Goal: Communication & Community: Answer question/provide support

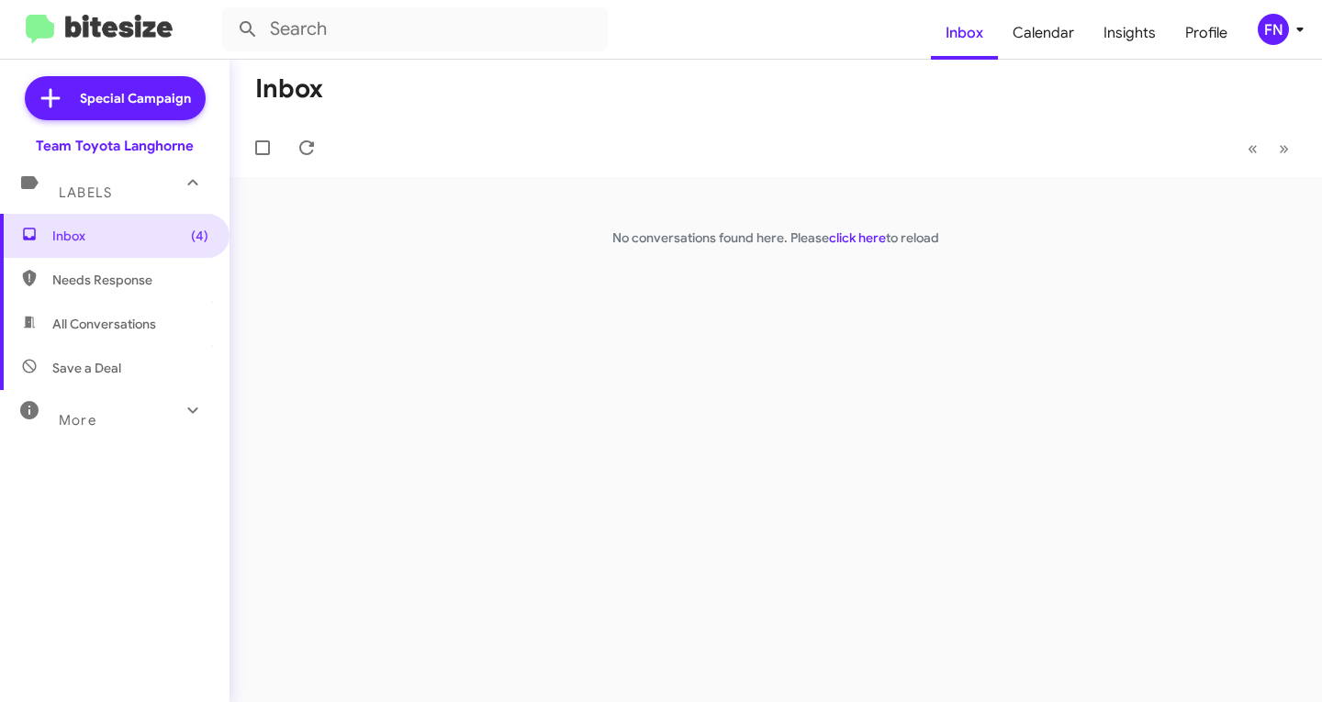
click at [81, 328] on span "All Conversations" at bounding box center [104, 324] width 104 height 18
type input "in:all-conversations"
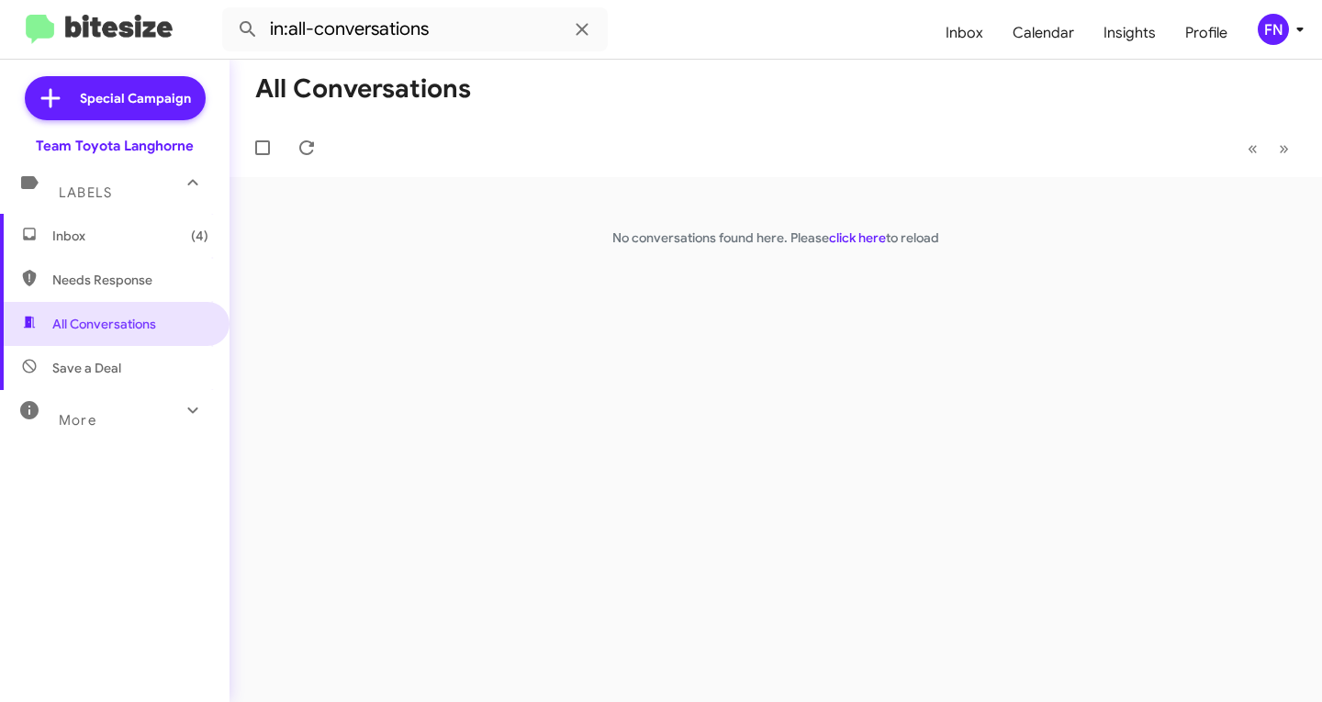
click at [1288, 44] on span "FN" at bounding box center [1284, 29] width 55 height 31
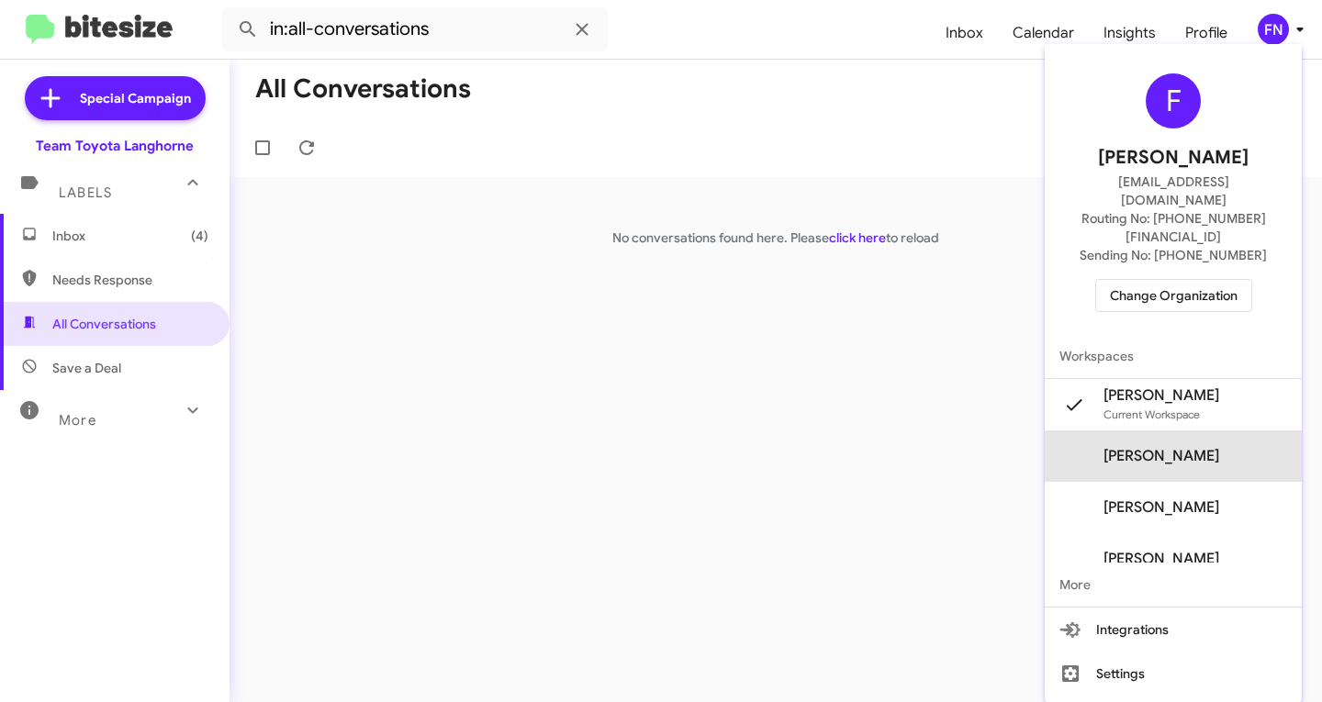
click at [1201, 431] on span "Felicia Nazario's" at bounding box center [1173, 456] width 257 height 51
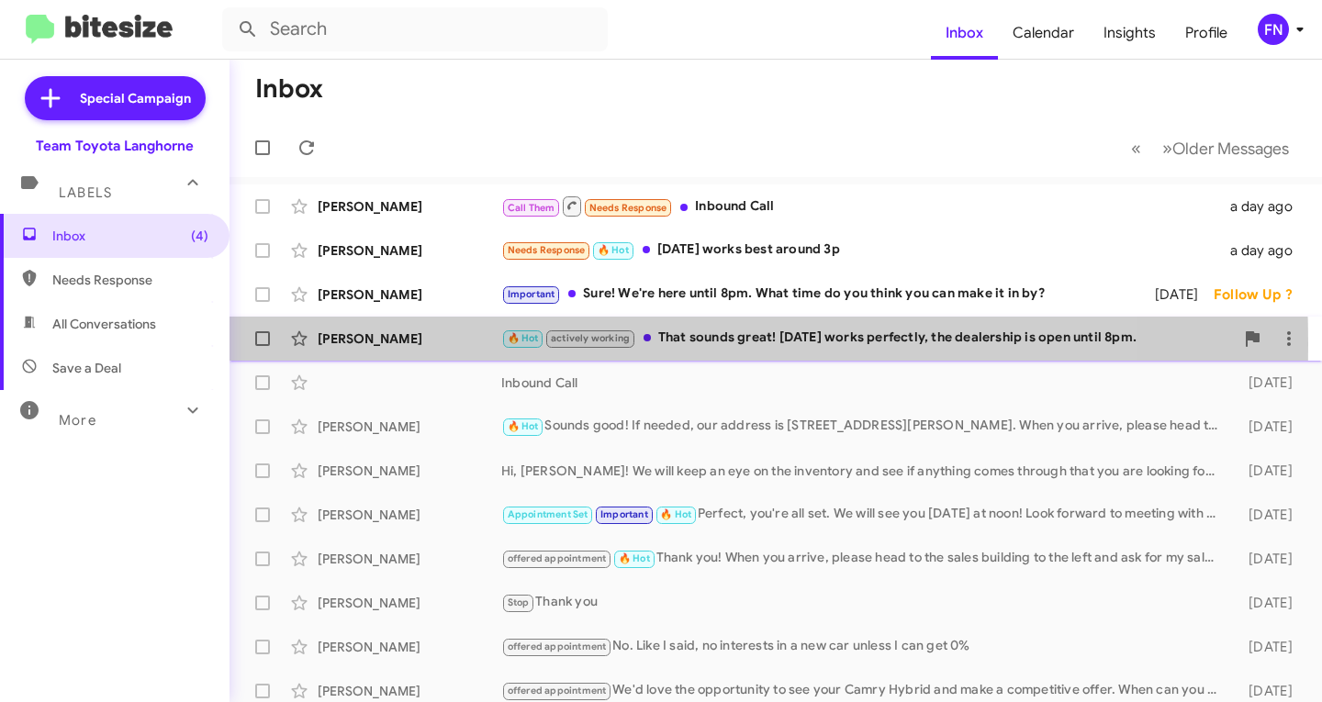
click at [406, 343] on div "[PERSON_NAME]" at bounding box center [410, 339] width 184 height 18
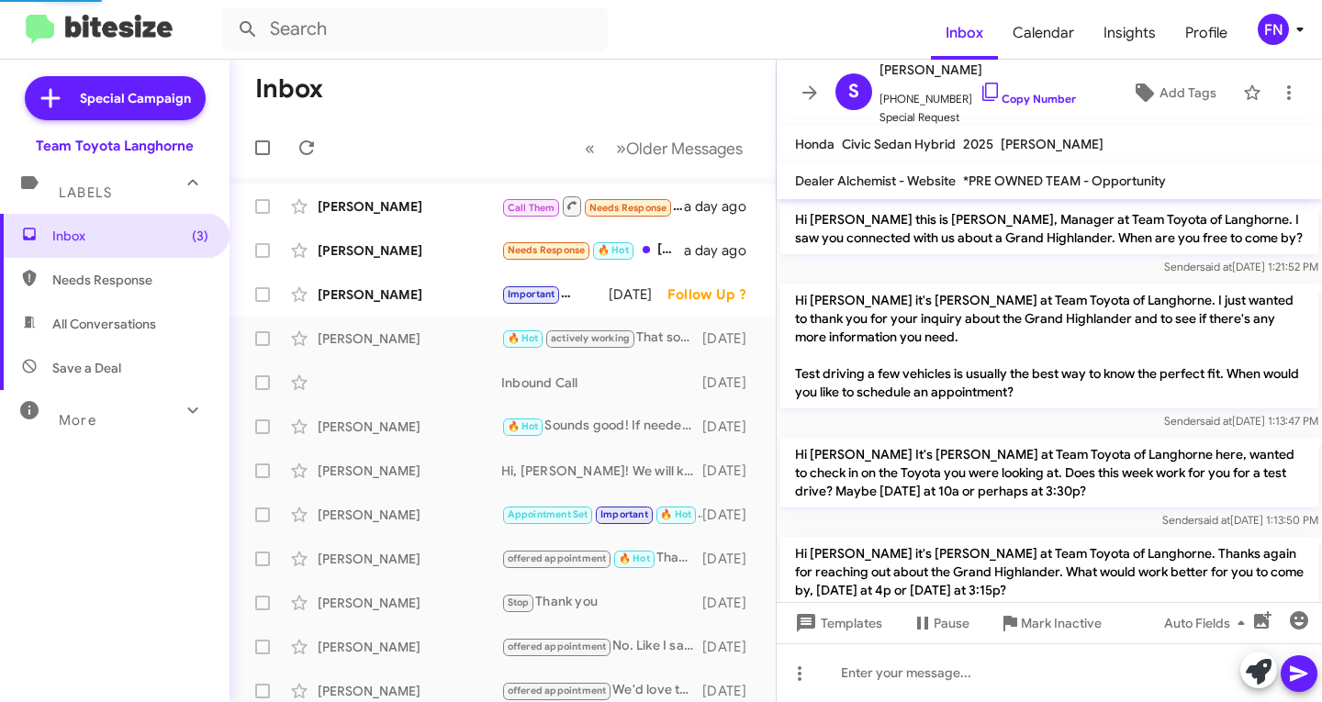
scroll to position [632, 0]
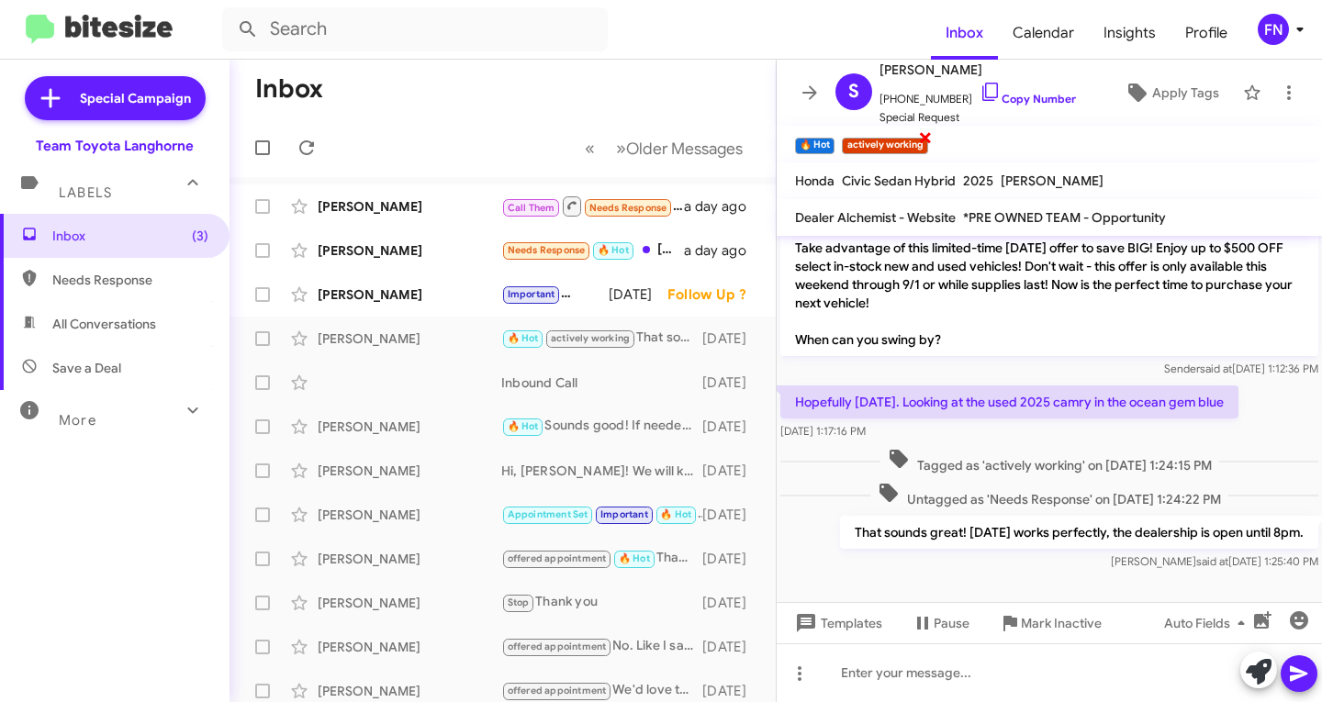
click at [927, 140] on span "×" at bounding box center [925, 137] width 15 height 22
click at [1152, 90] on span "Apply Tags" at bounding box center [1185, 92] width 67 height 33
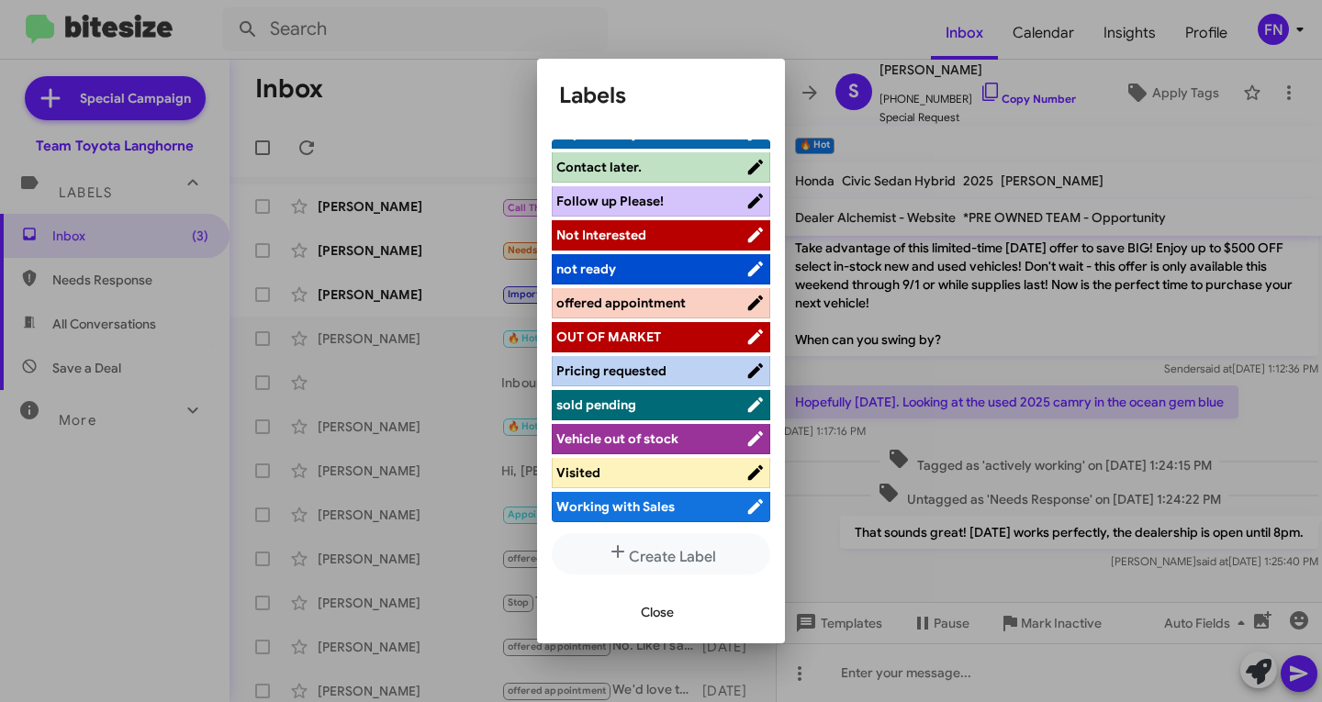
scroll to position [0, 0]
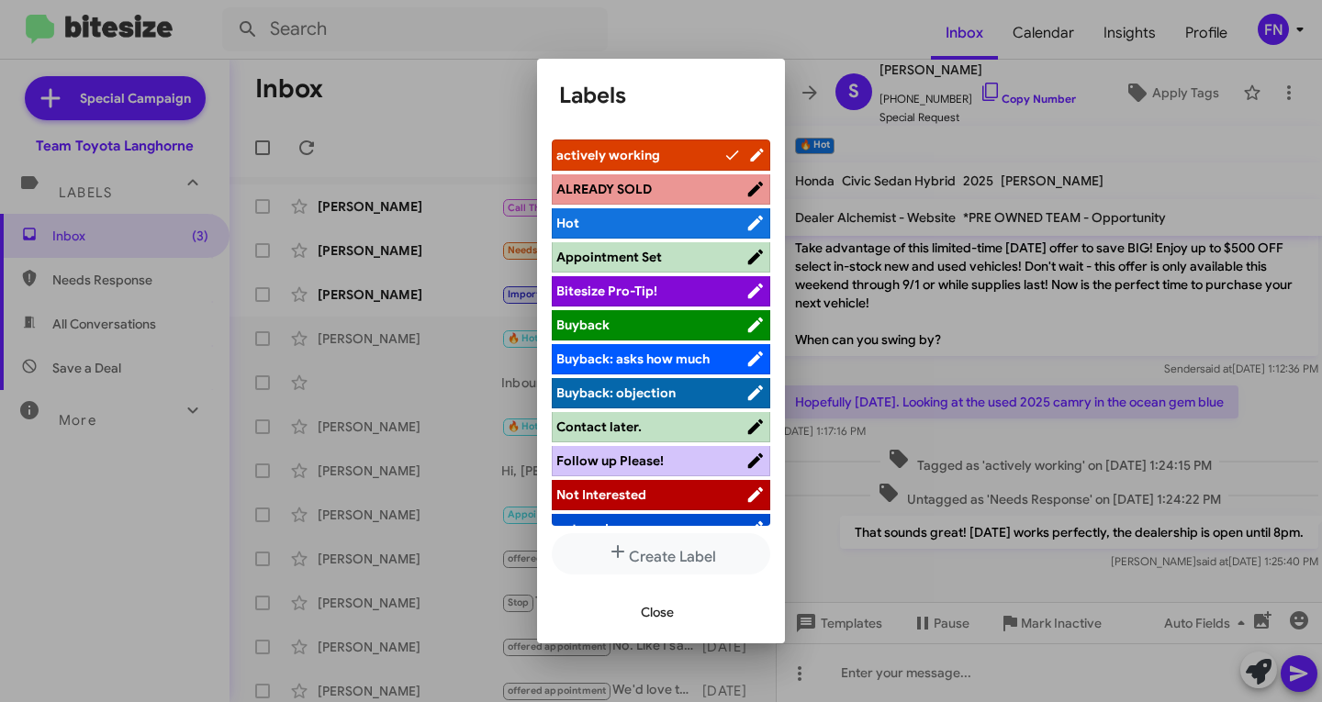
click at [630, 246] on li "Appointment Set" at bounding box center [661, 257] width 218 height 30
click at [652, 240] on ul "actively working ALREADY SOLD Hot Appointment Set Bitesize Pro-Tip! [PERSON_NAM…" at bounding box center [661, 333] width 218 height 386
click at [654, 254] on span "Appointment Set" at bounding box center [609, 257] width 106 height 17
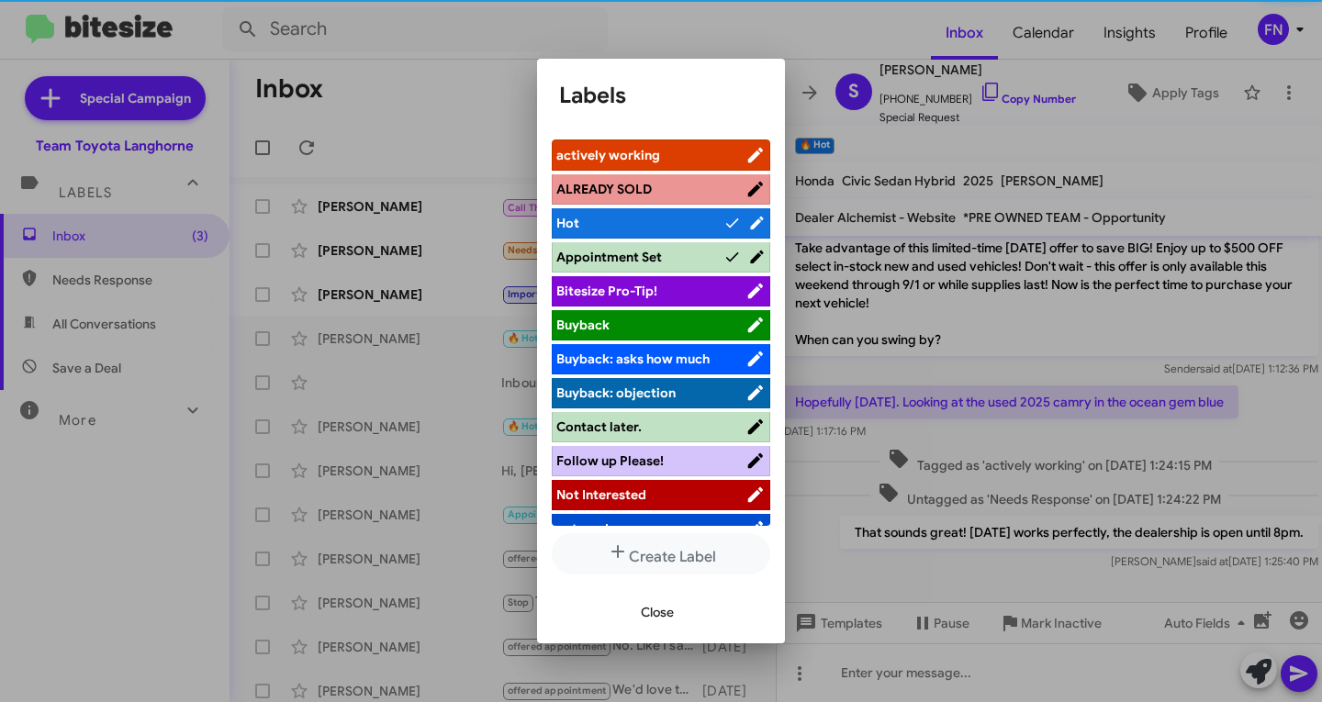
click at [651, 604] on span "Close" at bounding box center [657, 612] width 33 height 33
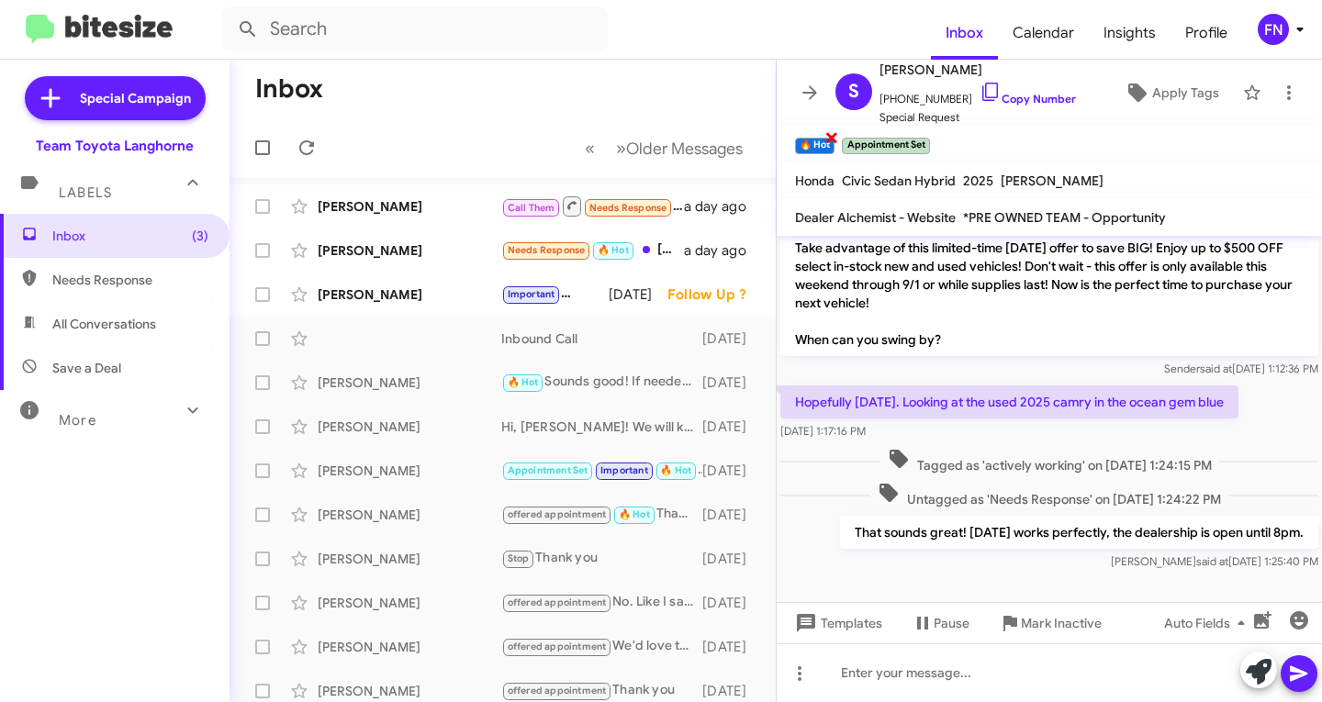
click at [830, 143] on span "×" at bounding box center [831, 137] width 15 height 22
click at [341, 285] on div "[PERSON_NAME] Important Sure! We're here until 8pm. What time do you think you …" at bounding box center [502, 294] width 517 height 37
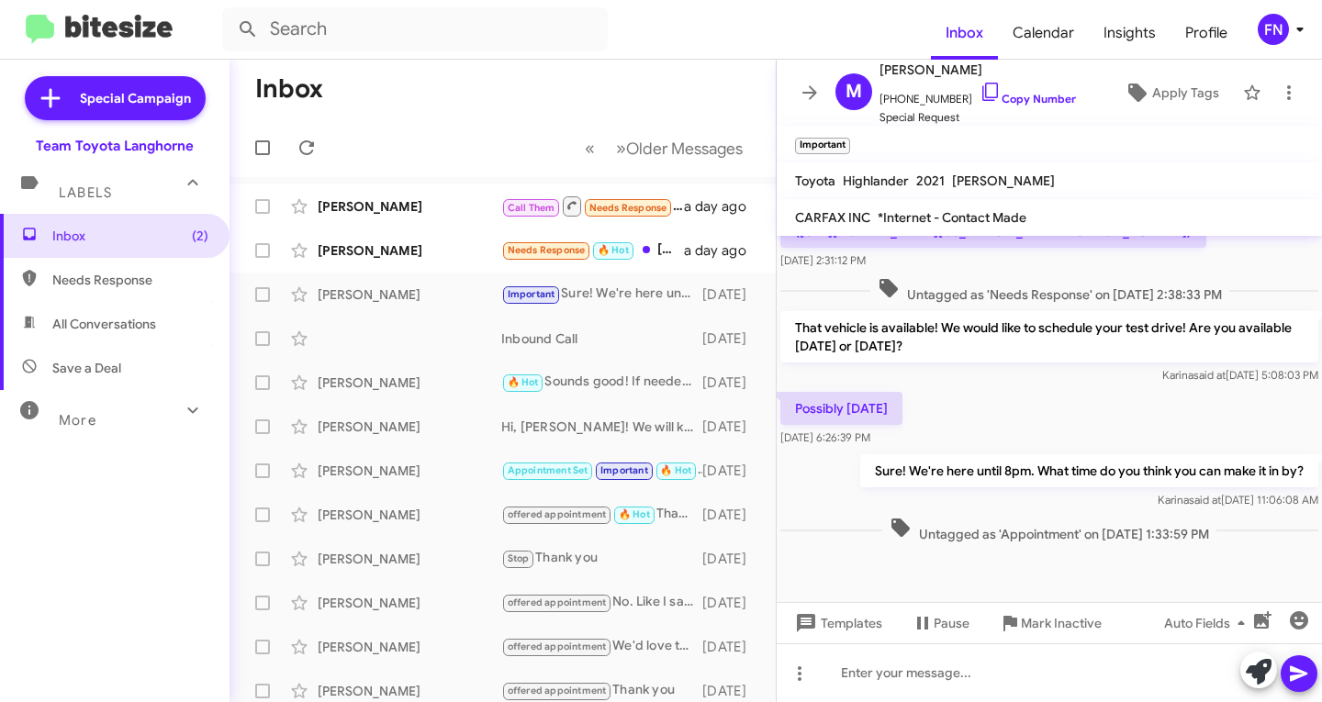
scroll to position [991, 0]
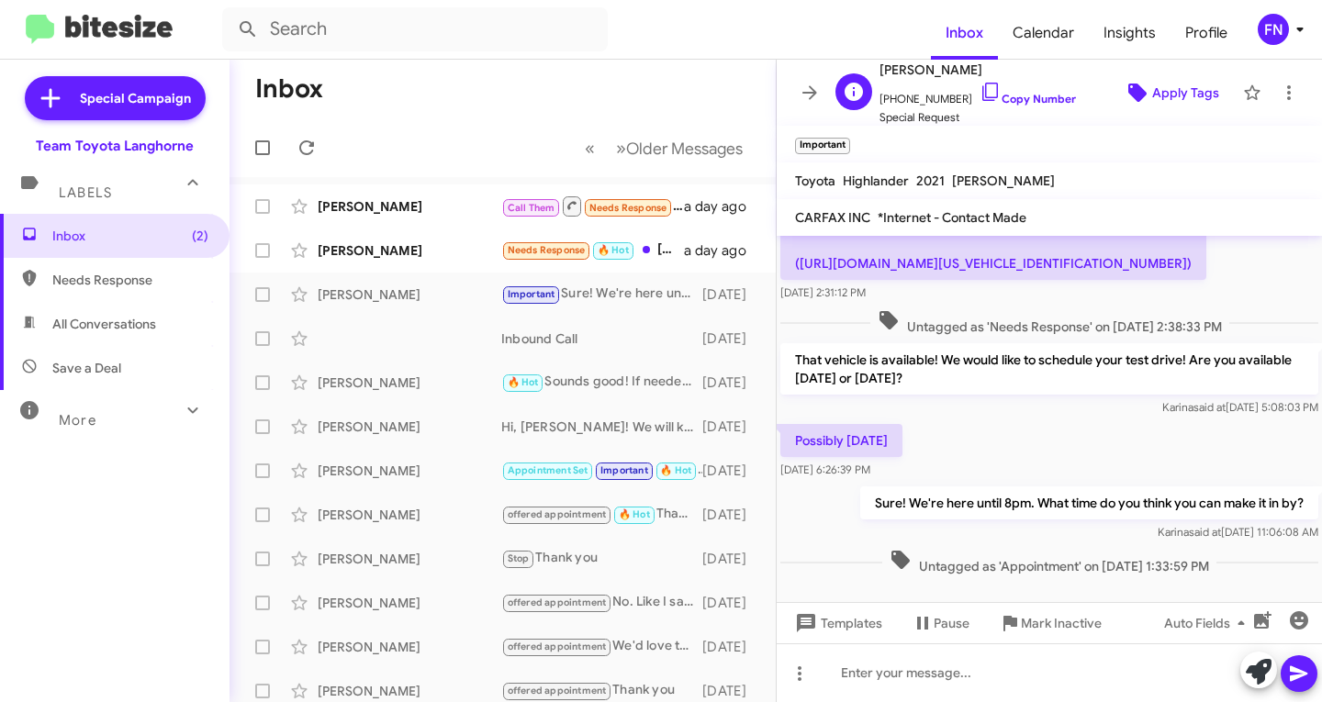
click at [1131, 93] on icon at bounding box center [1137, 93] width 18 height 18
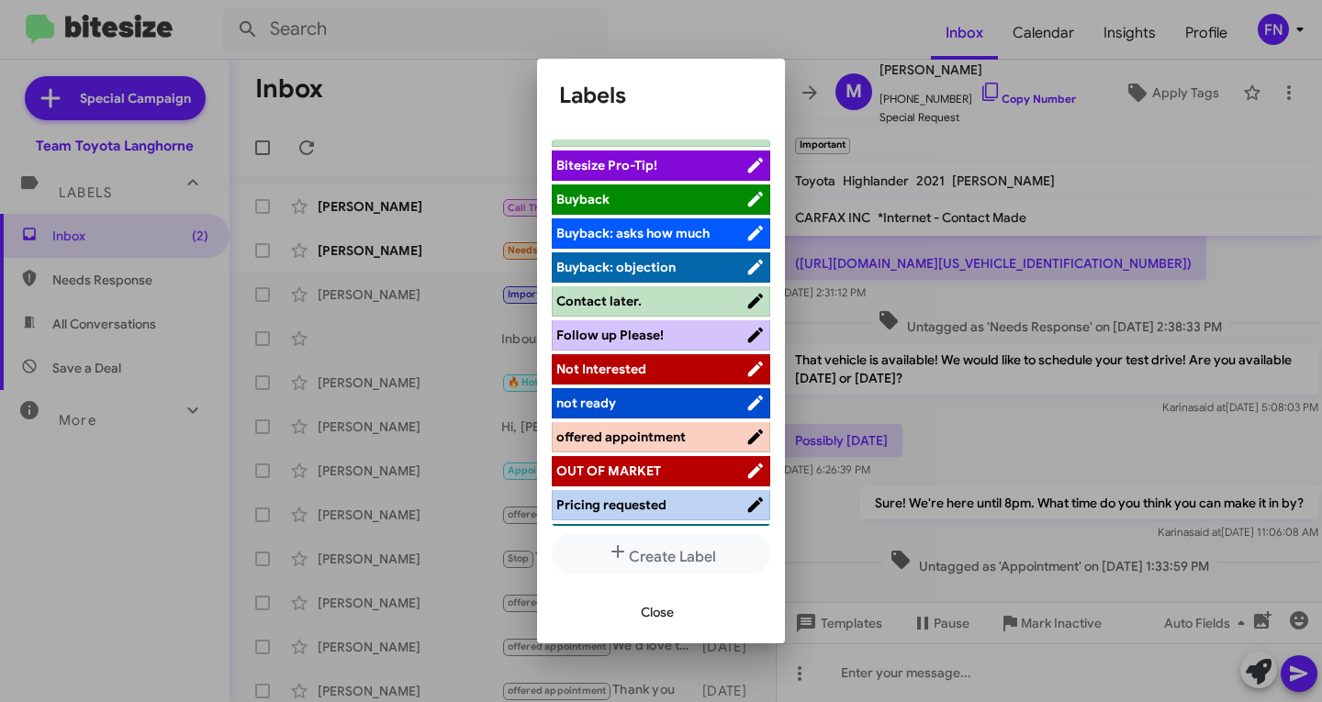
scroll to position [260, 0]
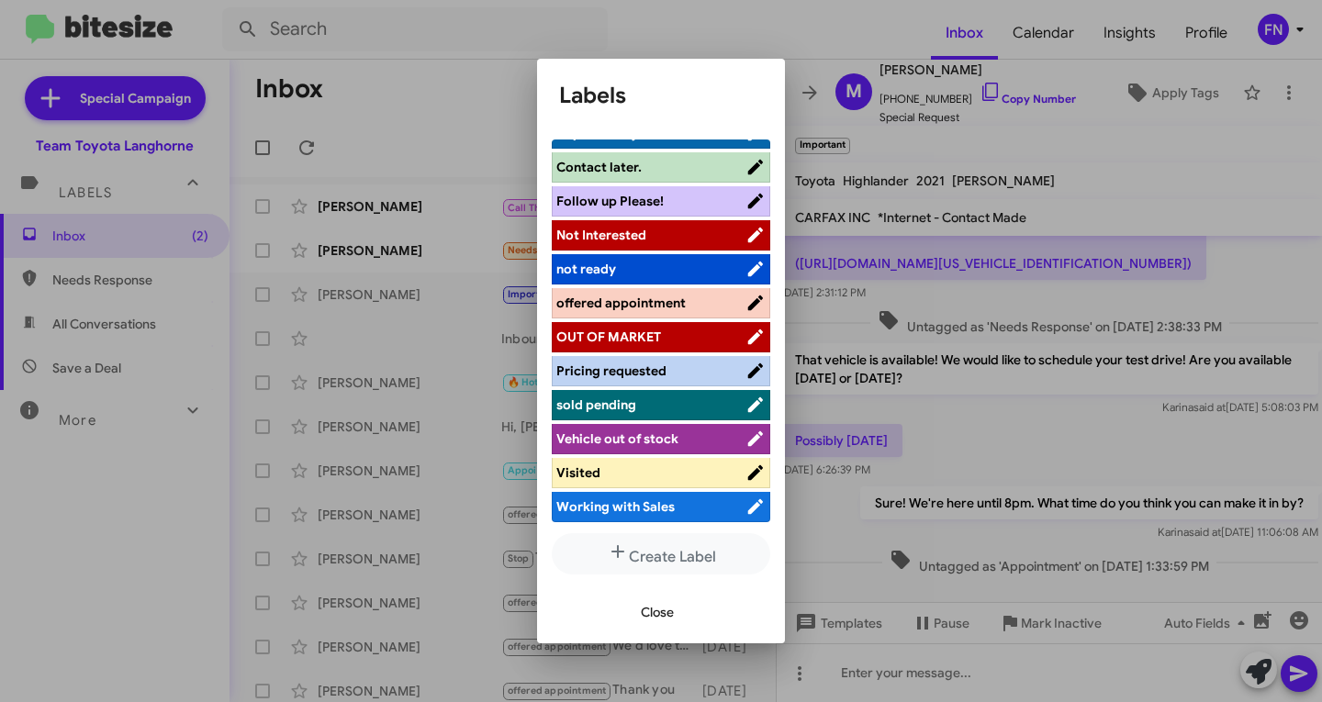
click at [639, 305] on span "offered appointment" at bounding box center [620, 303] width 129 height 17
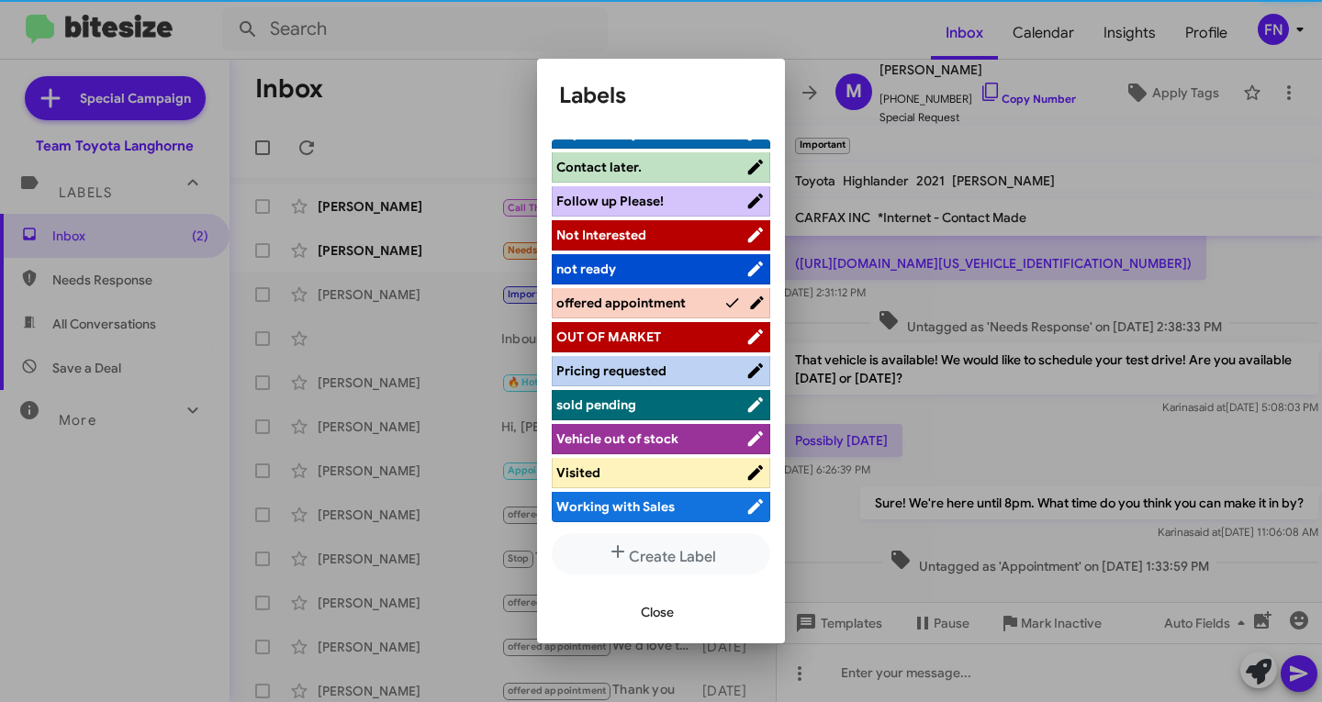
click at [662, 618] on span "Close" at bounding box center [657, 612] width 33 height 33
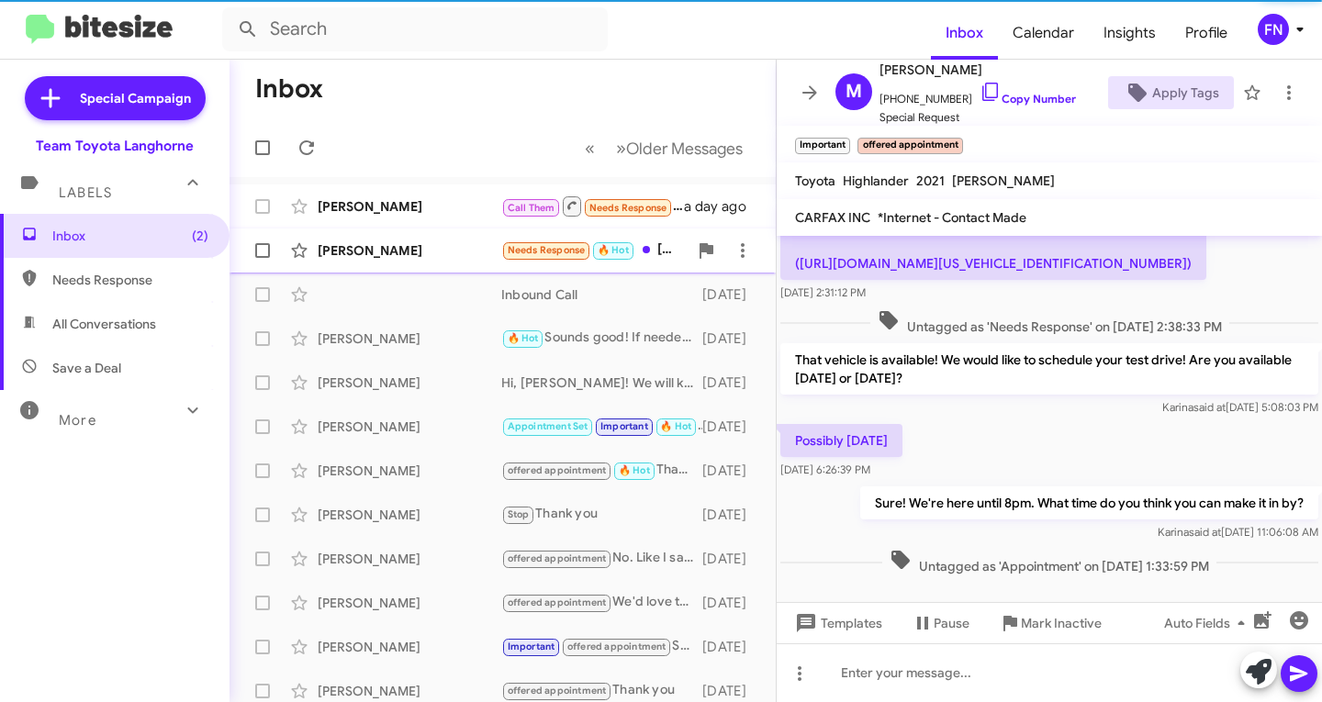
click at [427, 267] on div "[PERSON_NAME] Needs Response 🔥 Hot [DATE] works best around 3p a day ago" at bounding box center [502, 250] width 517 height 37
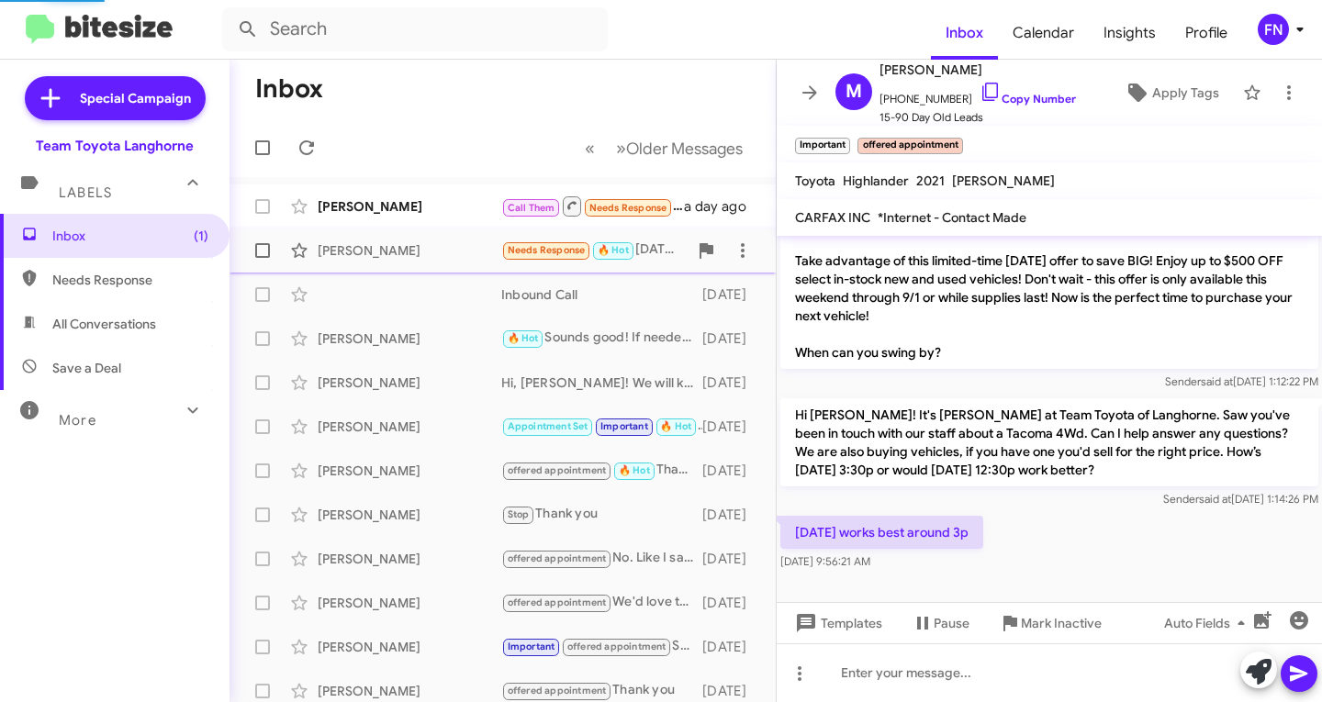
scroll to position [348, 0]
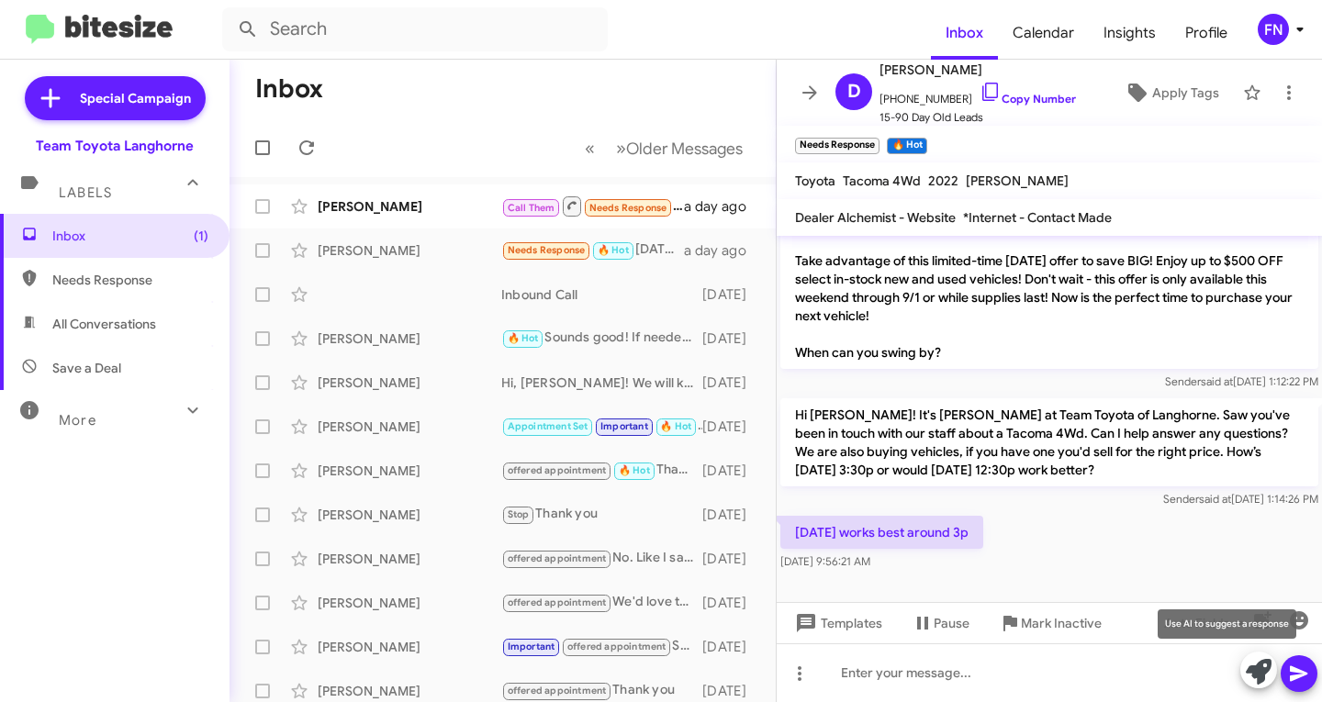
click at [1257, 682] on icon at bounding box center [1259, 672] width 26 height 26
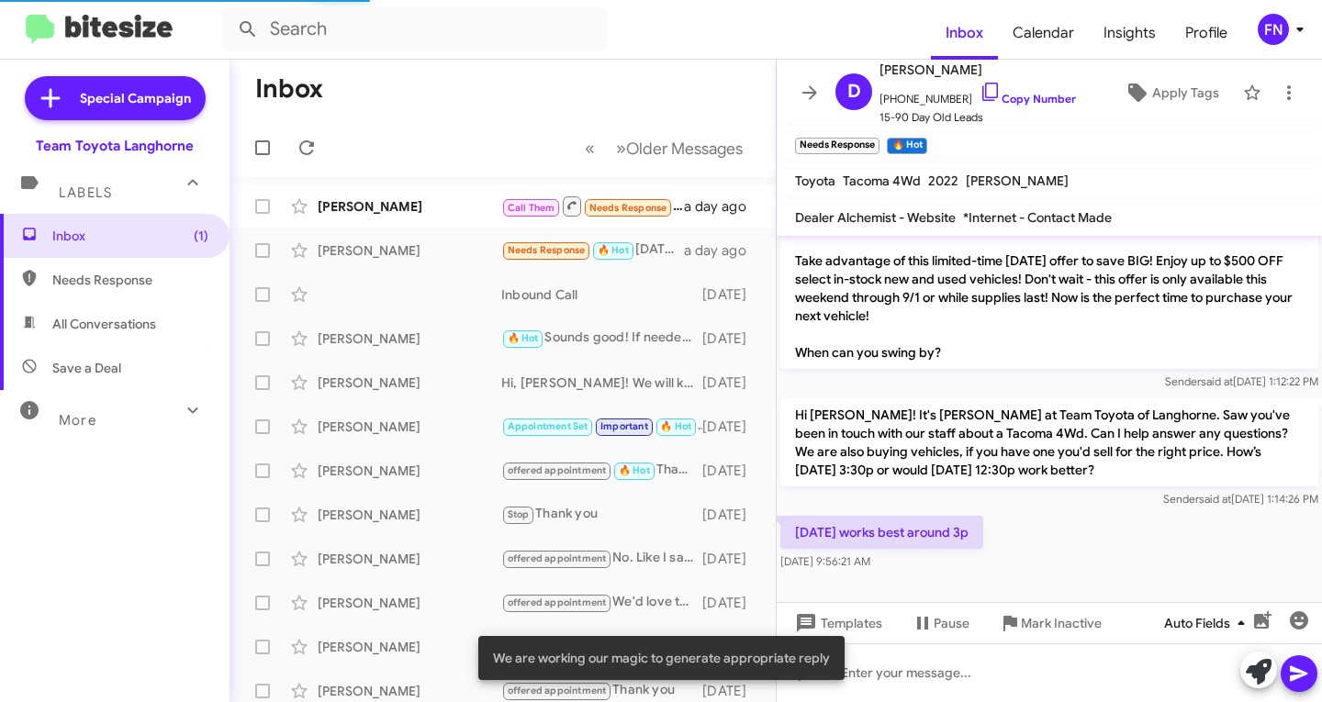
scroll to position [528, 0]
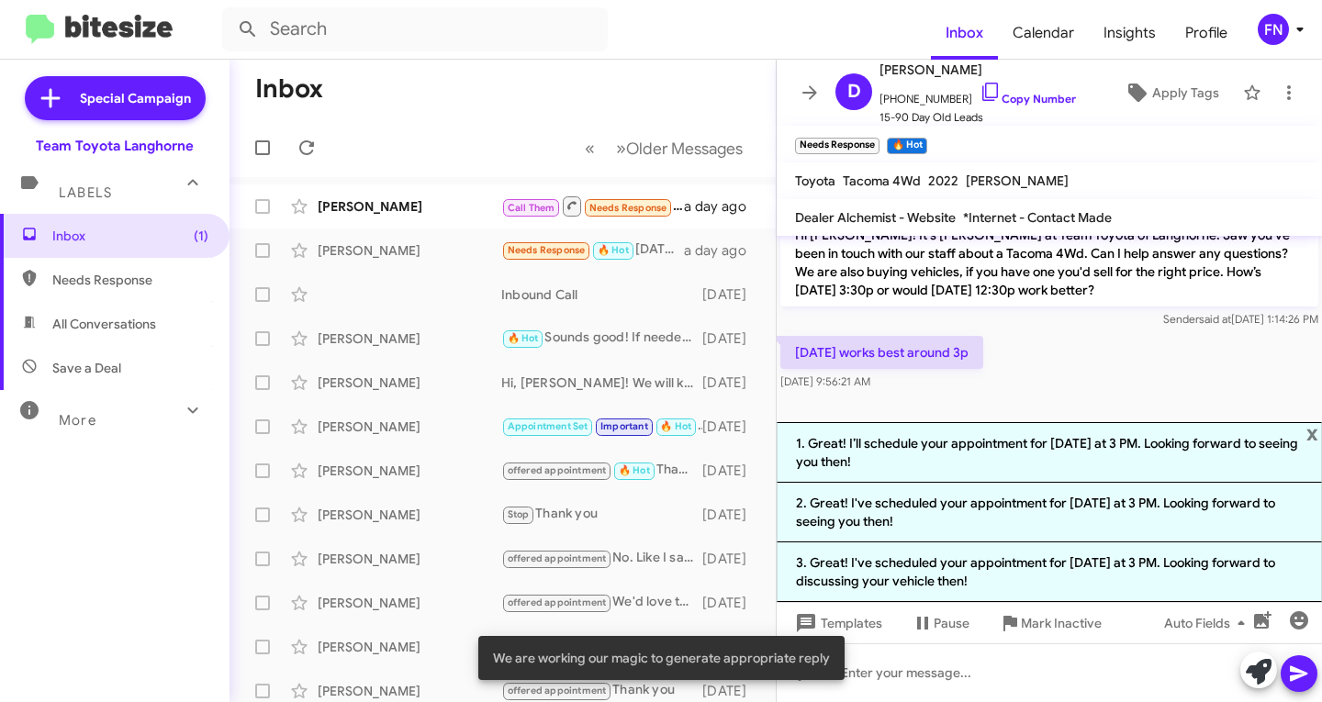
click at [1047, 353] on div "[DATE] works best around 3p [DATE] 9:56:21 AM" at bounding box center [1049, 363] width 545 height 62
click at [1010, 95] on link "Copy Number" at bounding box center [1027, 99] width 96 height 14
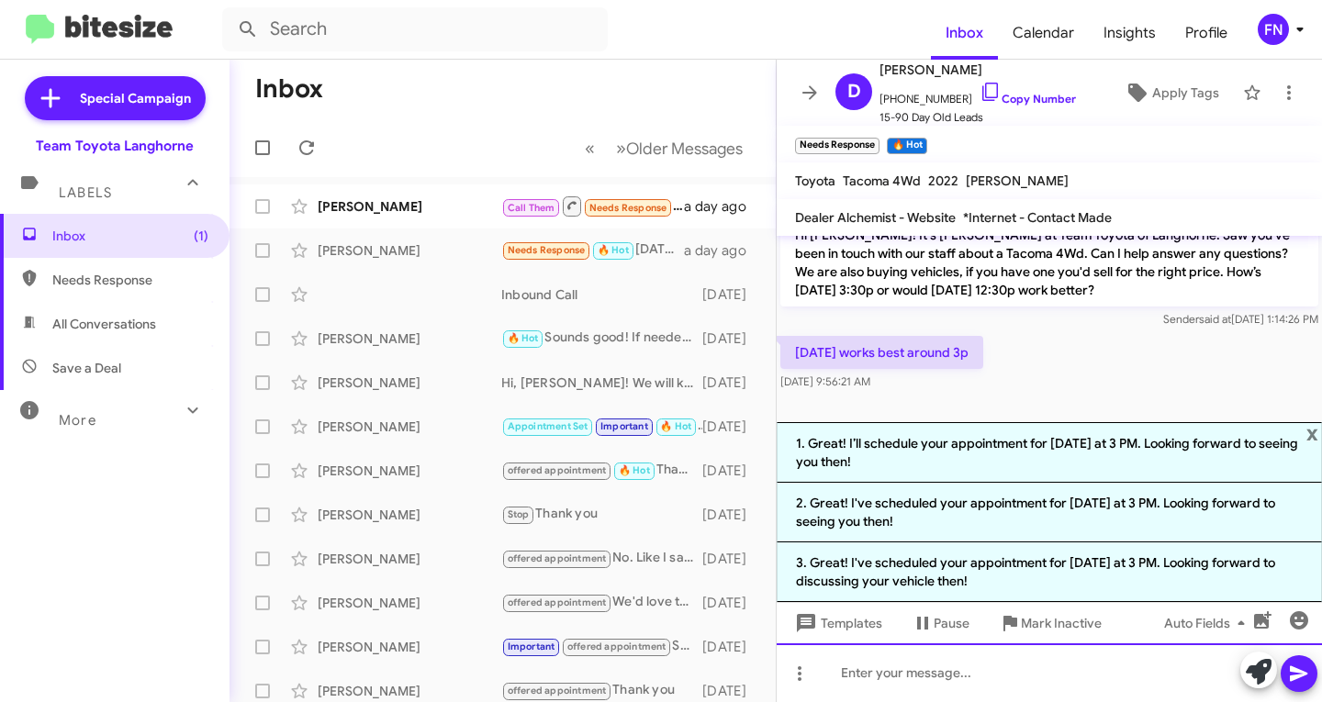
click at [999, 673] on div at bounding box center [1049, 673] width 545 height 59
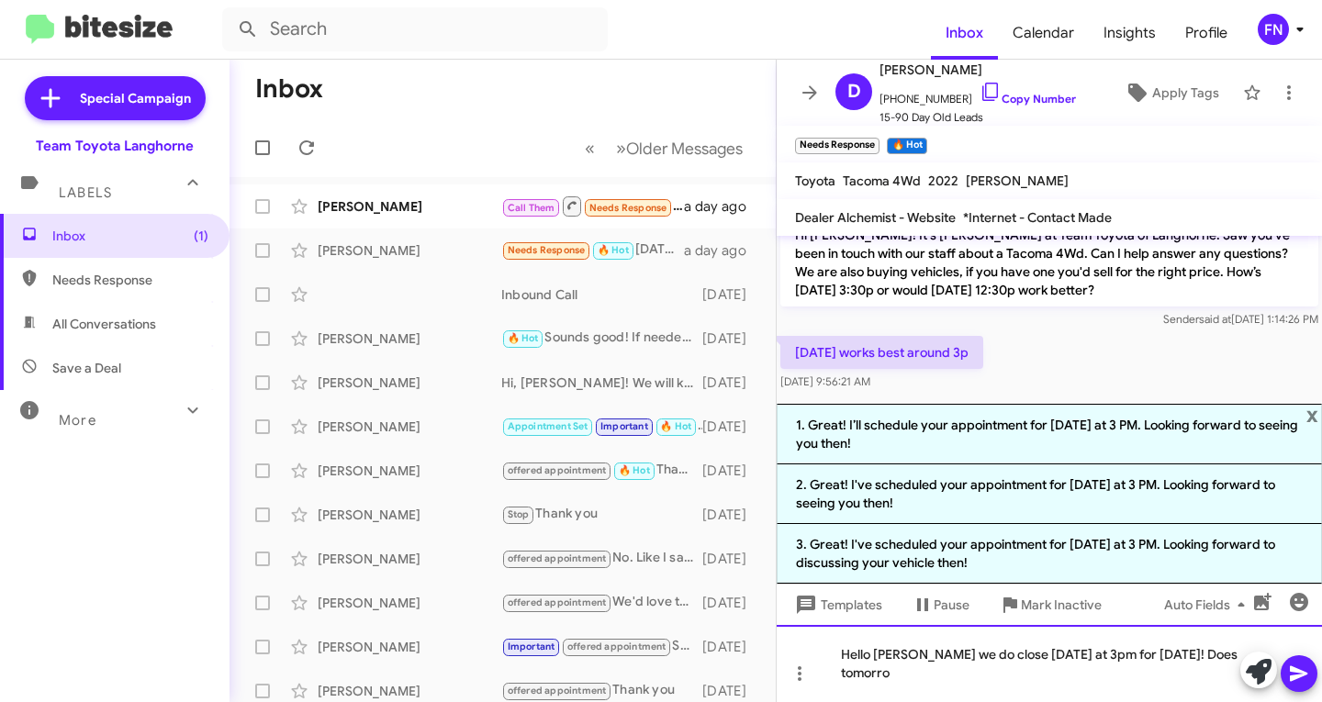
scroll to position [546, 0]
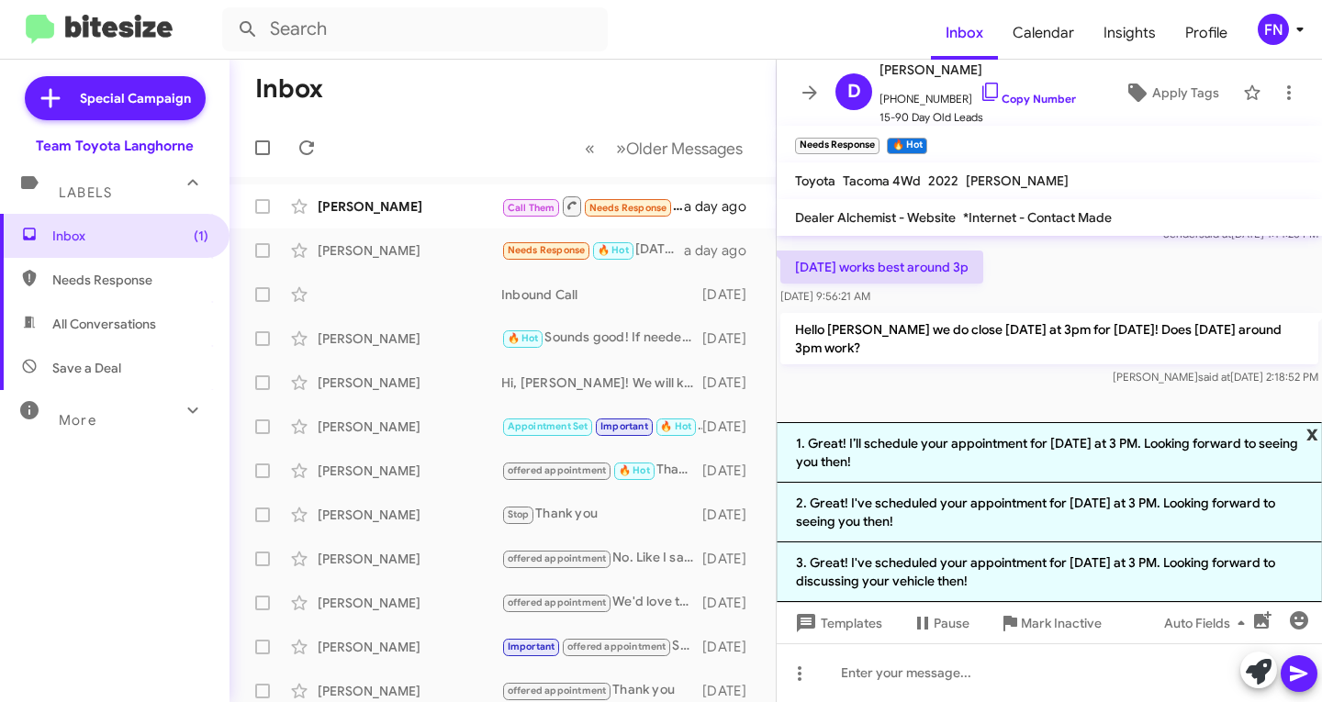
click at [1314, 431] on span "x" at bounding box center [1312, 433] width 12 height 22
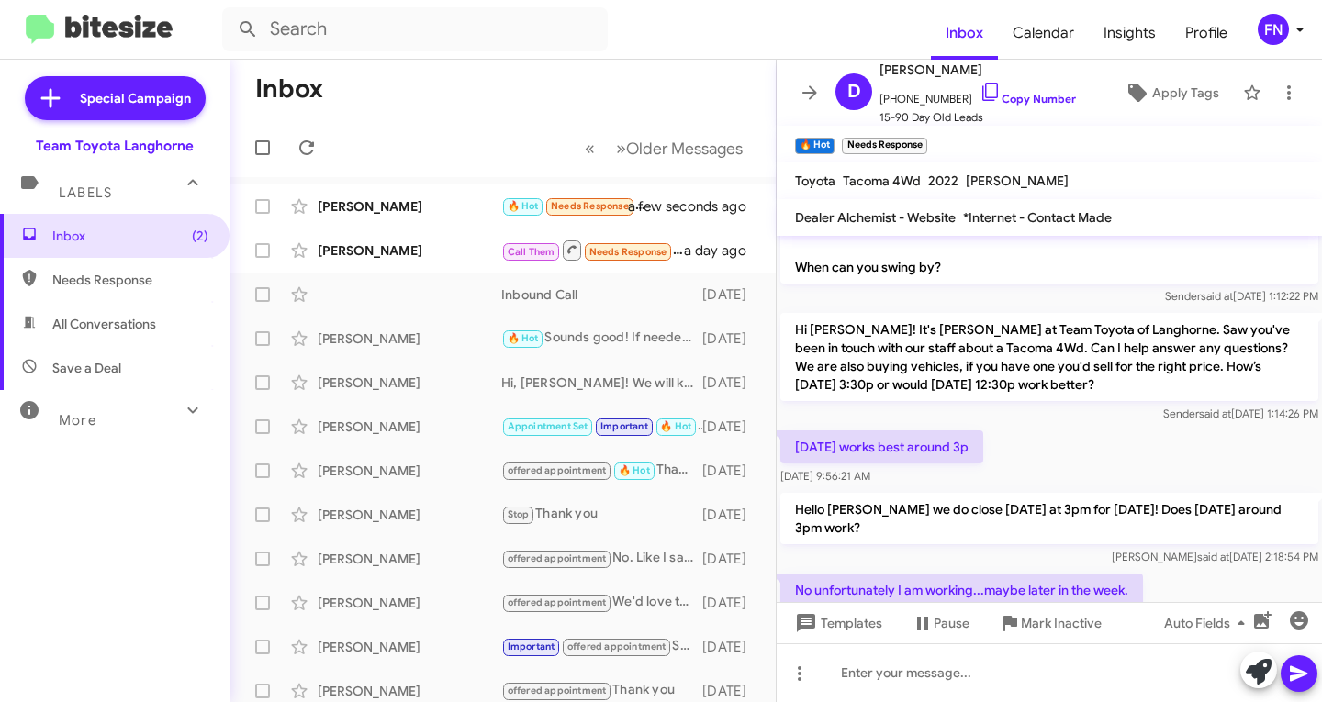
scroll to position [0, 0]
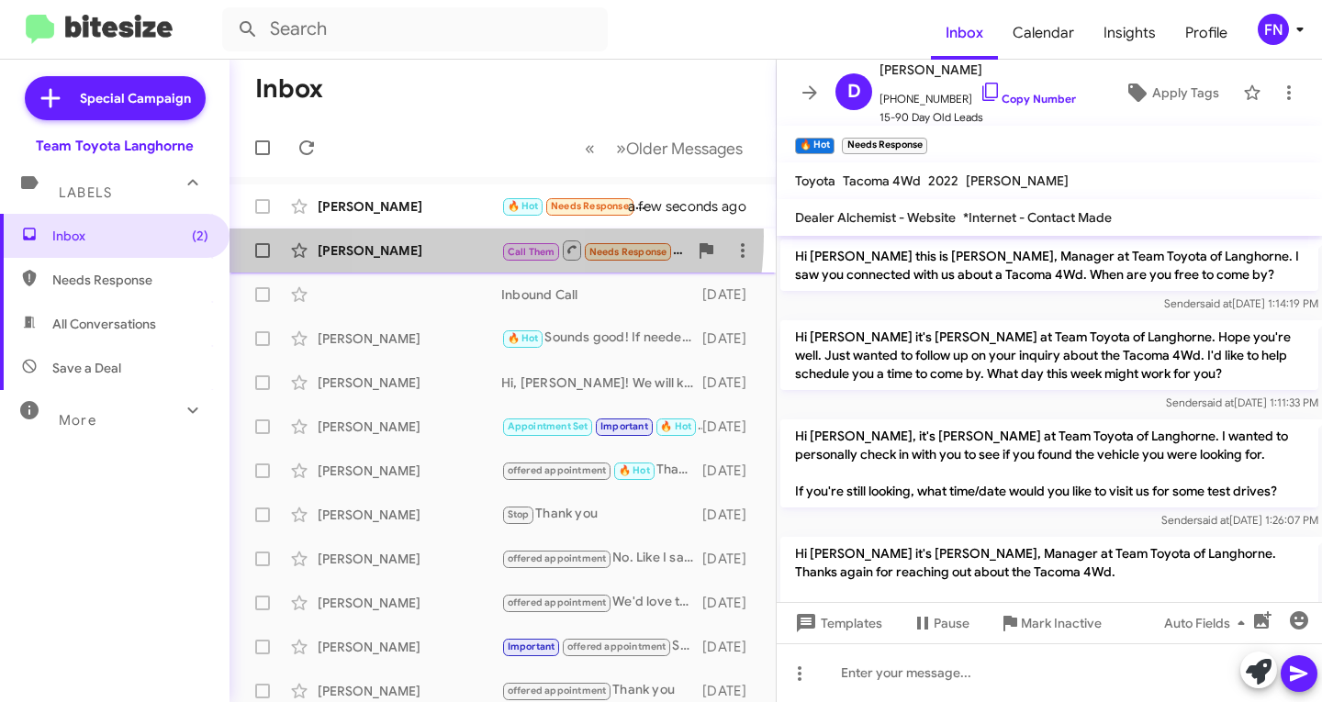
click at [441, 236] on div "[PERSON_NAME] [PERSON_NAME] Them Needs Response Inbound Call a day ago" at bounding box center [502, 250] width 517 height 37
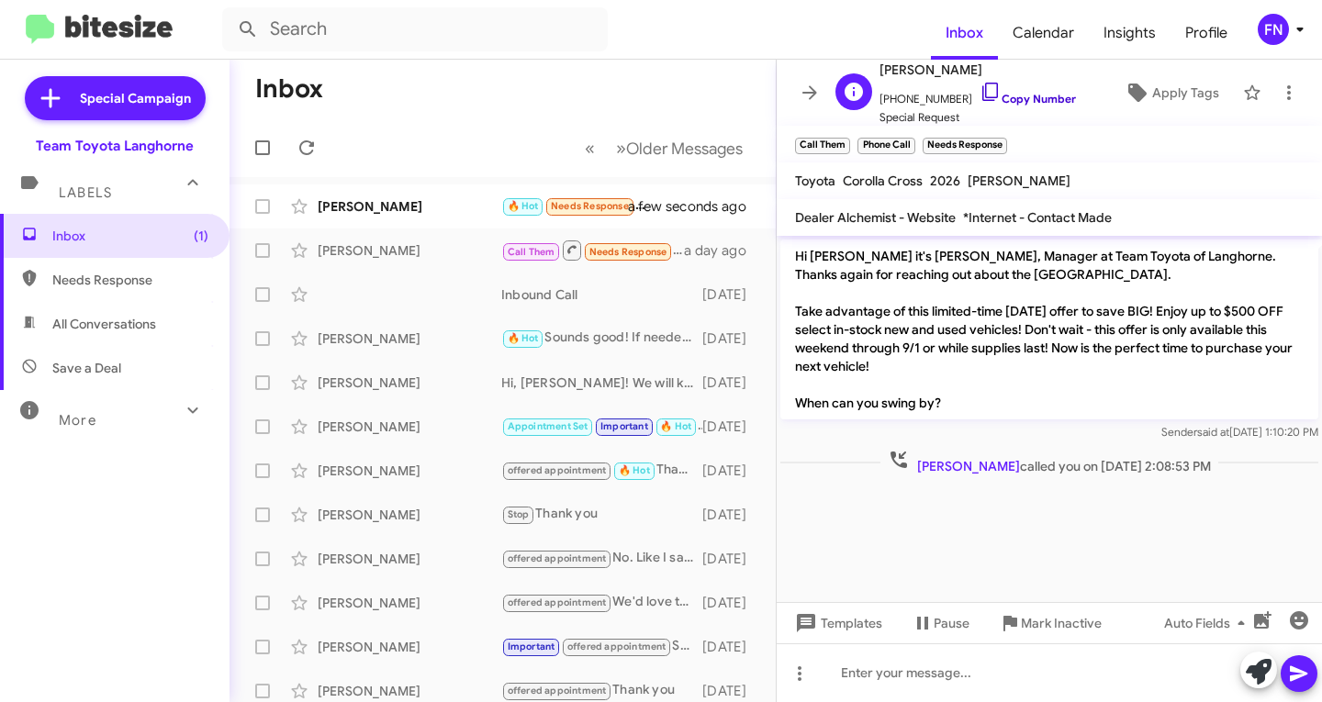
click at [995, 92] on span "[PHONE_NUMBER] Copy Number" at bounding box center [977, 95] width 196 height 28
click at [995, 97] on link "Copy Number" at bounding box center [1027, 99] width 96 height 14
click at [422, 261] on div "[PERSON_NAME] [PERSON_NAME] Them Needs Response Inbound Call a day ago" at bounding box center [502, 250] width 517 height 37
click at [1015, 99] on link "Copy Number" at bounding box center [1027, 99] width 96 height 14
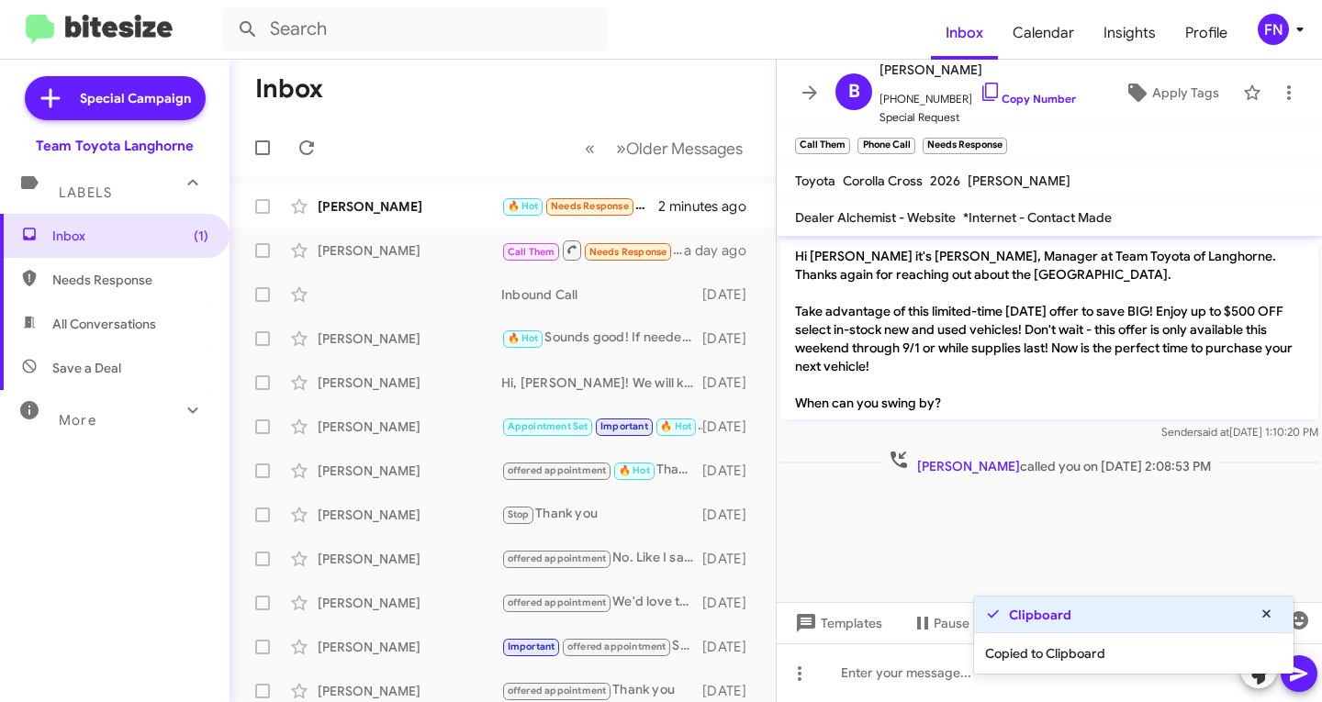
drag, startPoint x: 1015, startPoint y: 100, endPoint x: 646, endPoint y: 28, distance: 375.9
click at [1013, 101] on link "Copy Number" at bounding box center [1027, 99] width 96 height 14
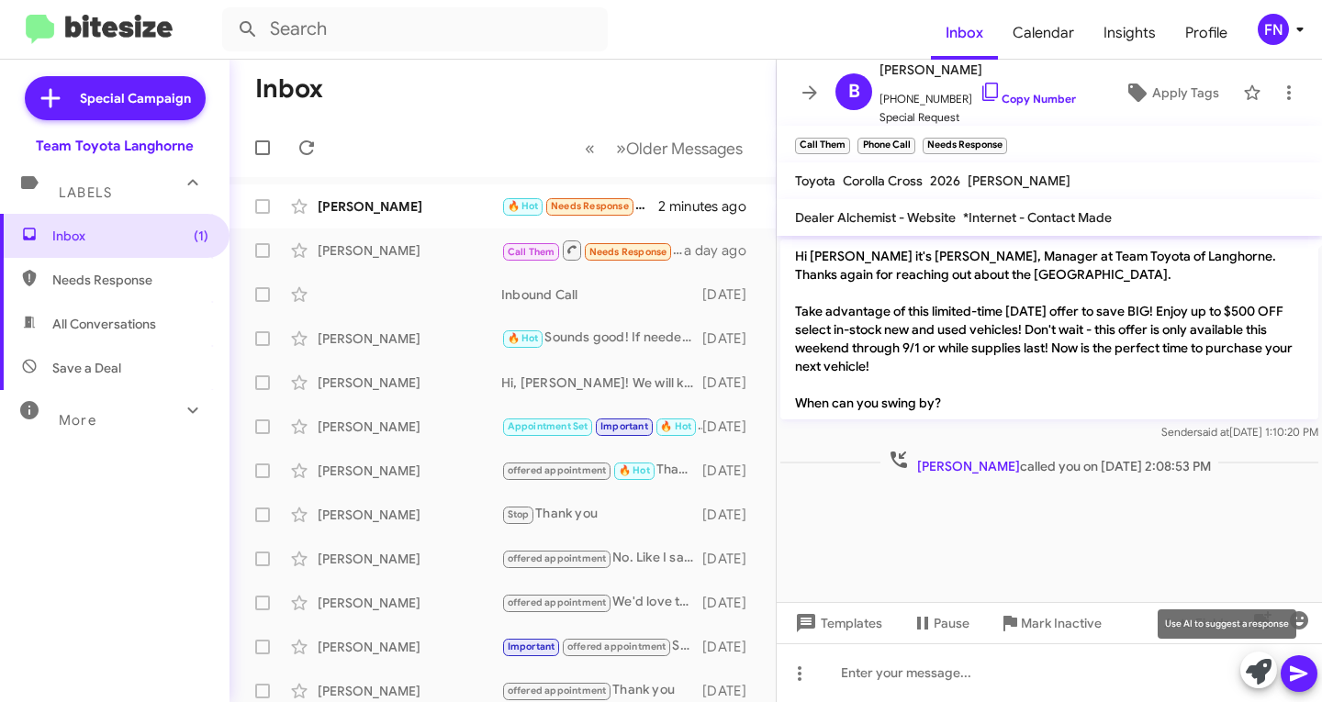
click at [1270, 665] on icon at bounding box center [1259, 672] width 26 height 26
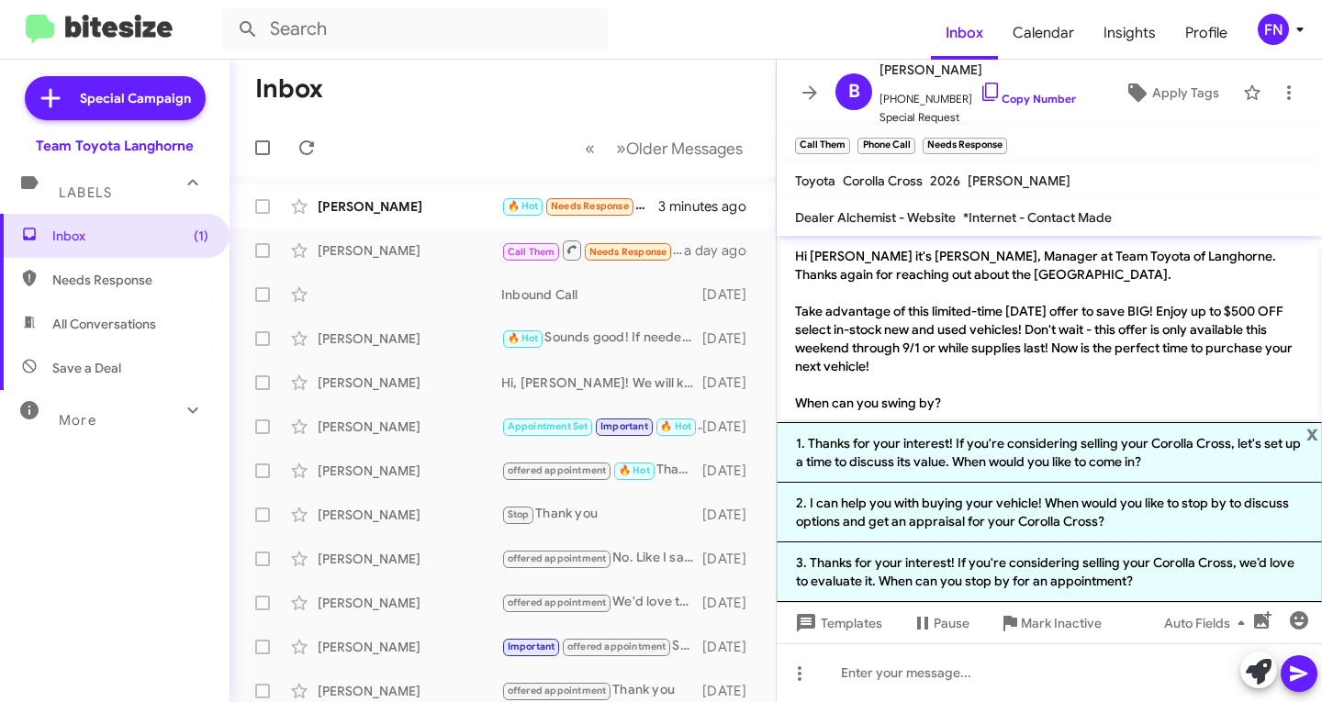
click at [1030, 307] on p "Hi [PERSON_NAME] it's [PERSON_NAME], Manager at Team Toyota of Langhorne. Thank…" at bounding box center [1049, 330] width 538 height 180
click at [1313, 431] on span "x" at bounding box center [1312, 433] width 12 height 22
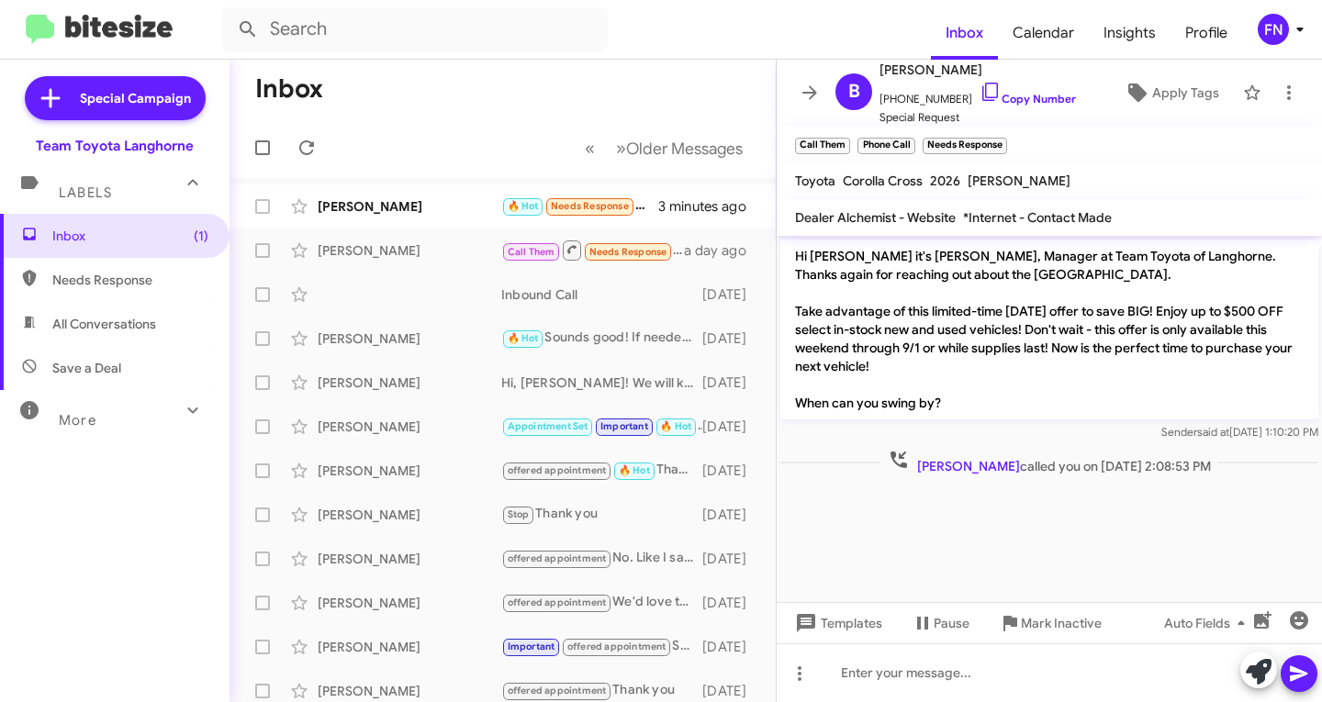
drag, startPoint x: 1019, startPoint y: 273, endPoint x: 797, endPoint y: 261, distance: 222.5
click at [797, 261] on p "Hi [PERSON_NAME] it's [PERSON_NAME], Manager at Team Toyota of Langhorne. Thank…" at bounding box center [1049, 330] width 538 height 180
click at [974, 325] on p "Hi [PERSON_NAME] it's [PERSON_NAME], Manager at Team Toyota of Langhorne. Thank…" at bounding box center [1049, 330] width 538 height 180
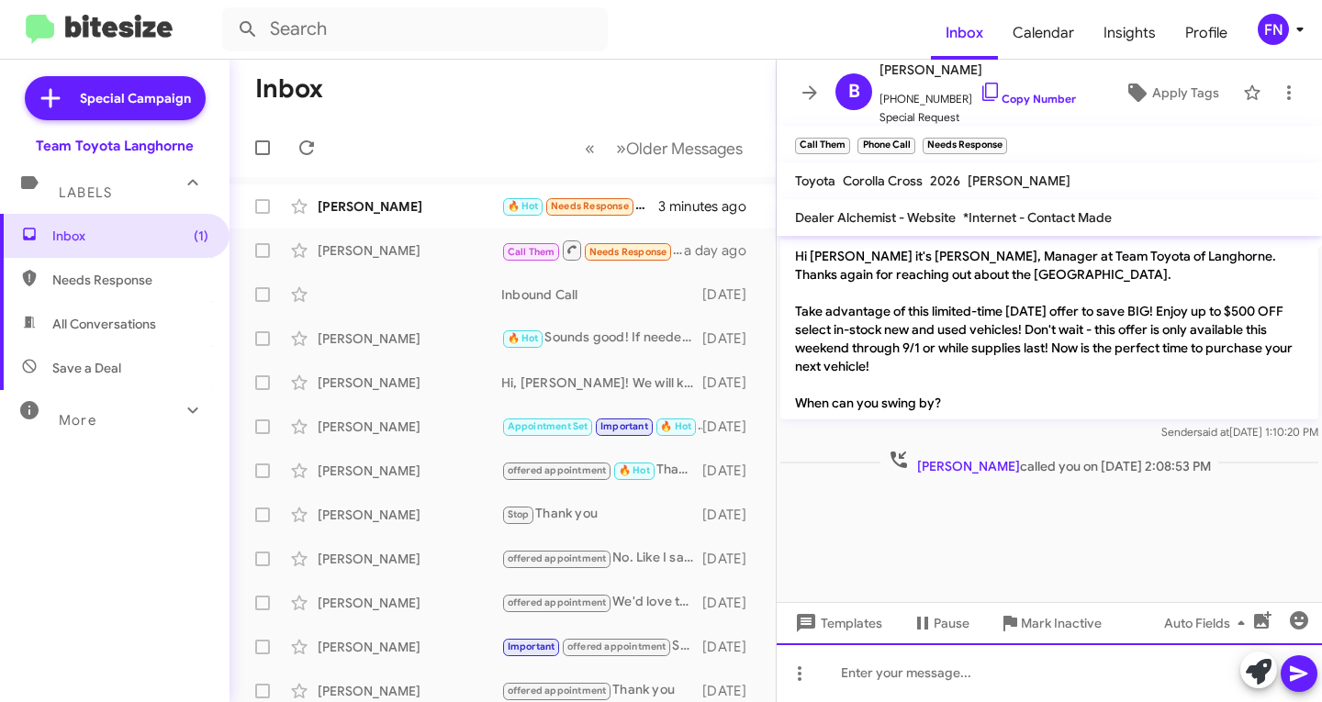
click at [946, 684] on div at bounding box center [1049, 673] width 545 height 59
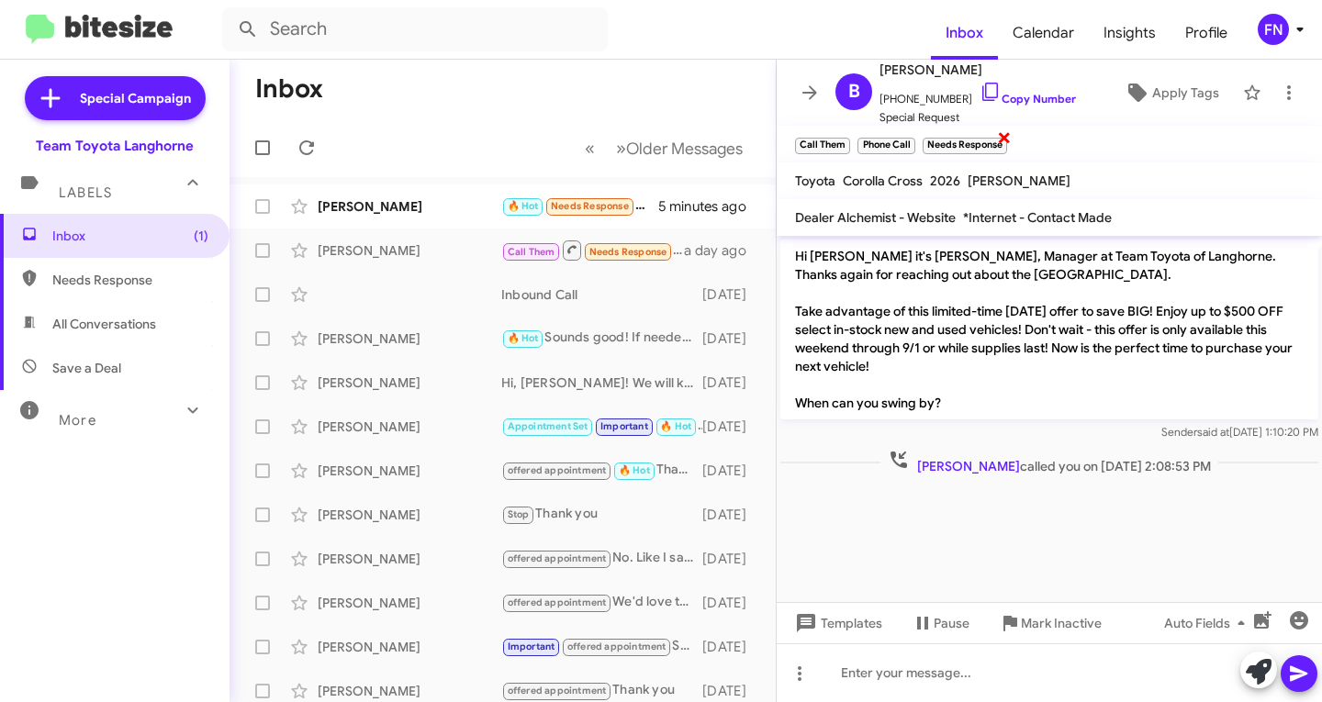
click at [1010, 139] on span "×" at bounding box center [1004, 137] width 15 height 22
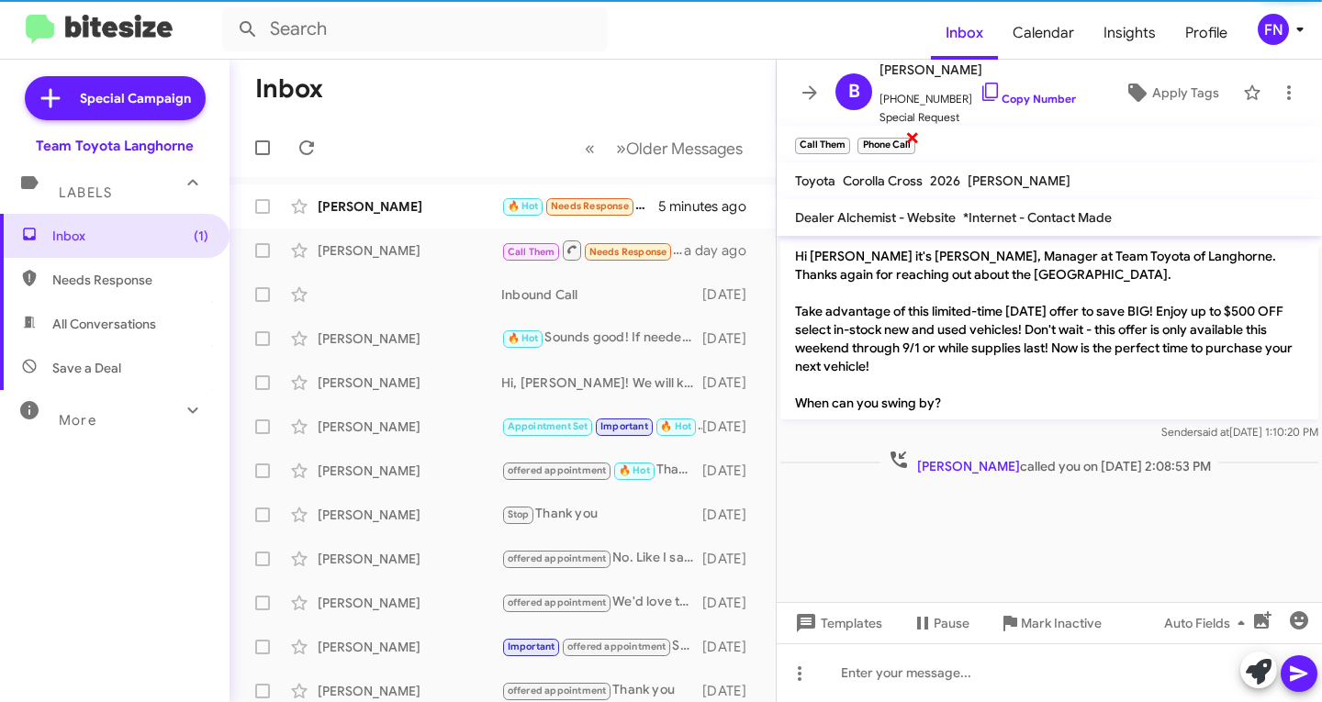
click at [906, 136] on span "×" at bounding box center [912, 137] width 15 height 22
click at [841, 141] on span "×" at bounding box center [847, 137] width 15 height 22
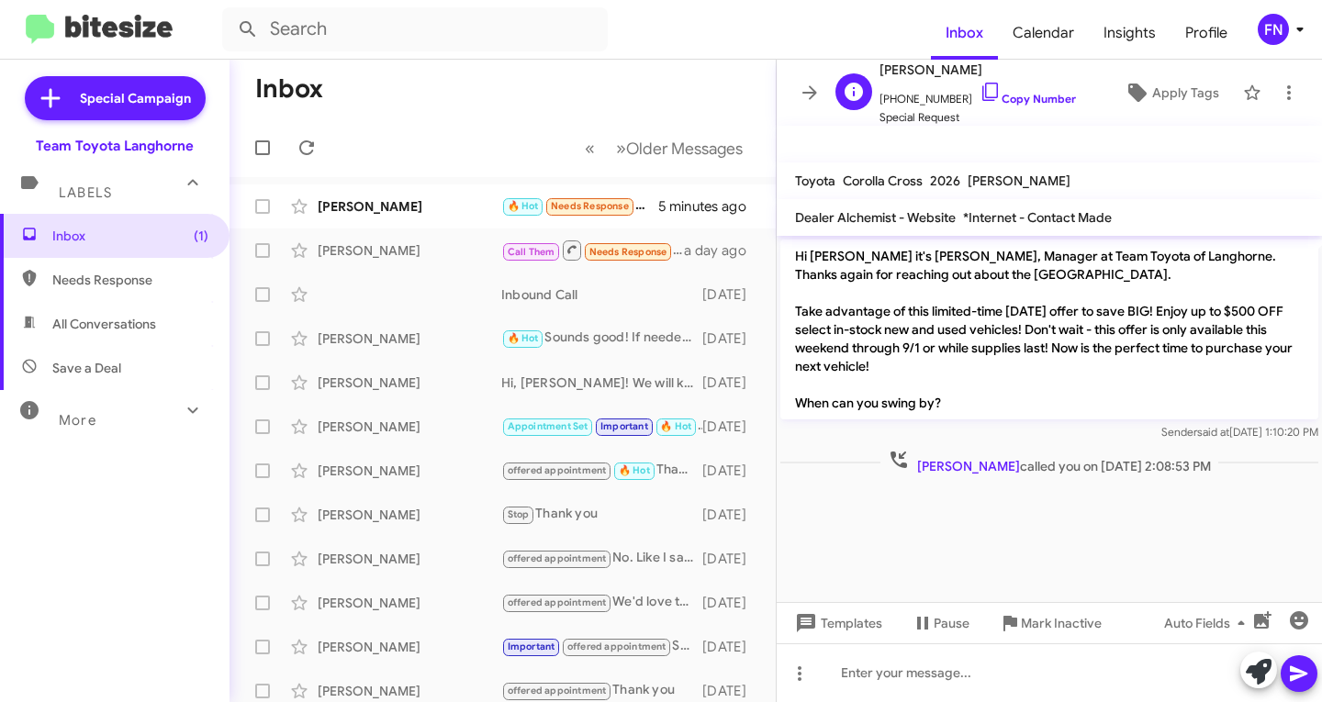
click at [1023, 106] on span "[PHONE_NUMBER] Copy Number" at bounding box center [977, 95] width 196 height 28
click at [1138, 84] on span "Apply Tags" at bounding box center [1171, 92] width 96 height 33
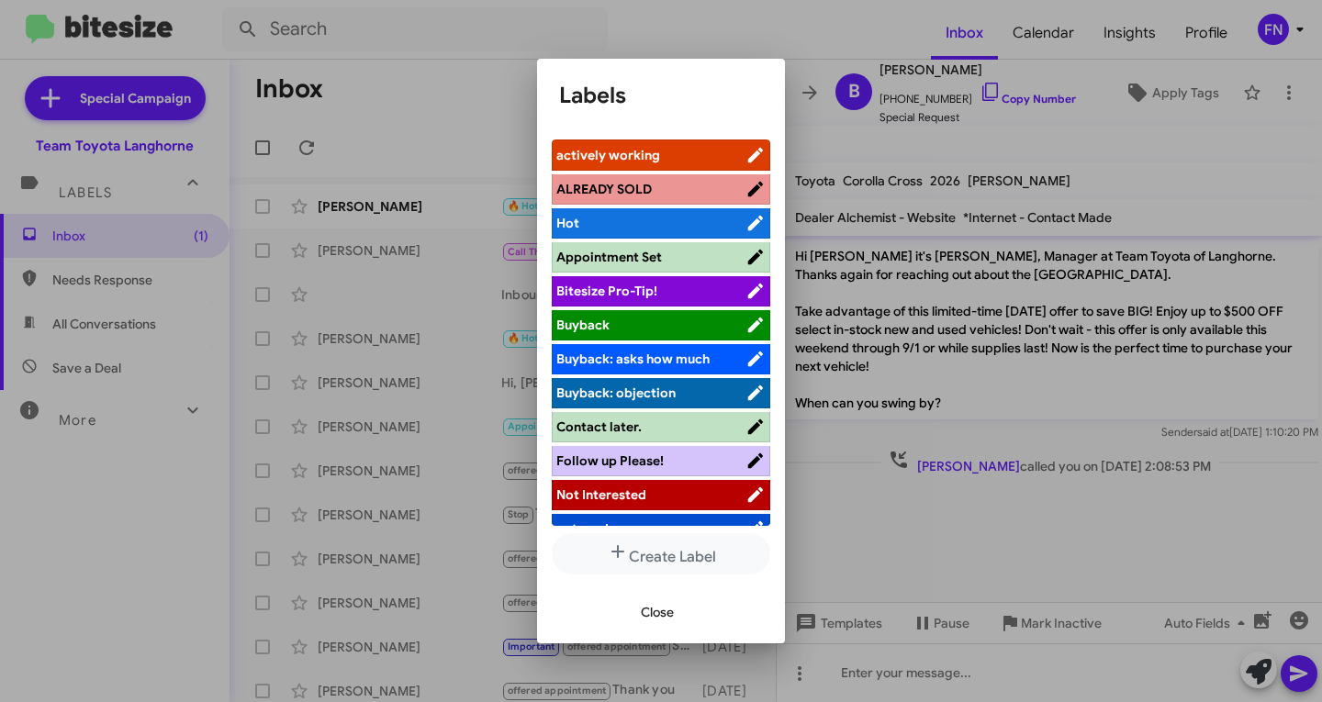
click at [677, 130] on div "actively working ALREADY SOLD Hot Appointment Set Bitesize Pro-Tip! [PERSON_NAM…" at bounding box center [661, 353] width 248 height 456
click at [666, 155] on span "actively working" at bounding box center [650, 155] width 189 height 18
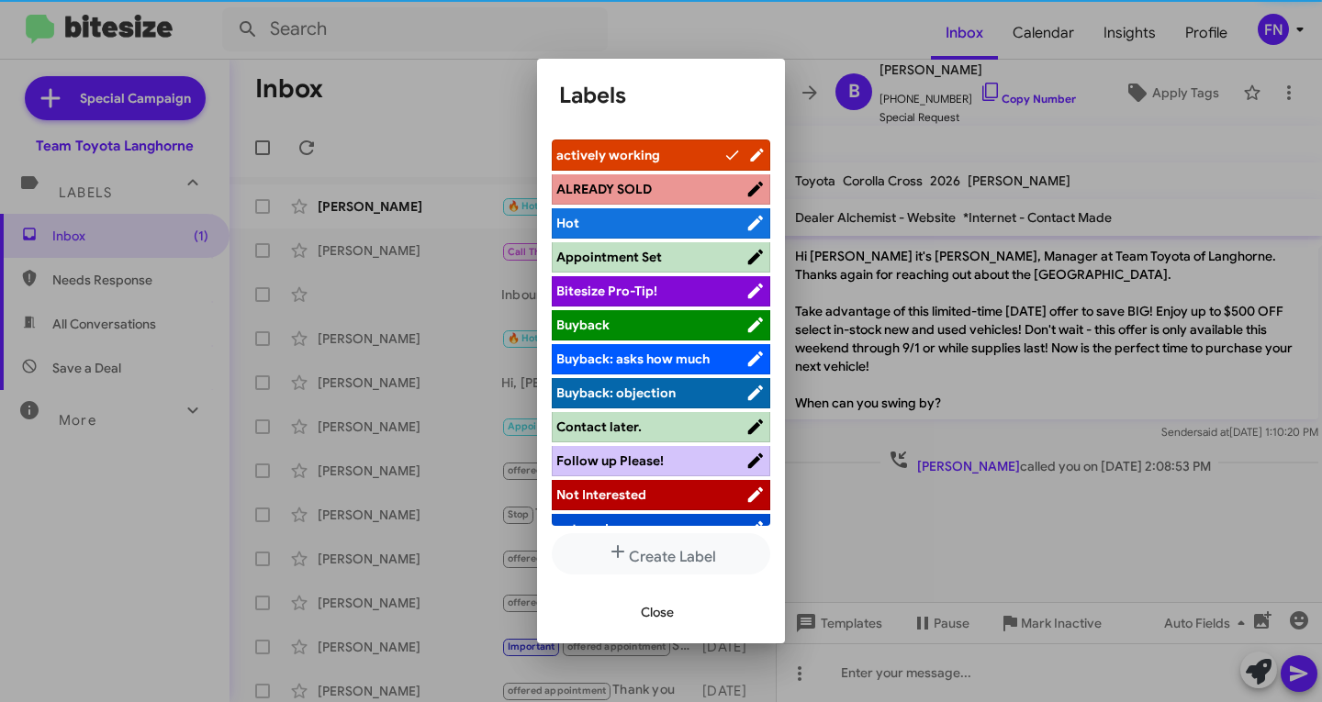
click at [662, 607] on span "Close" at bounding box center [657, 612] width 33 height 33
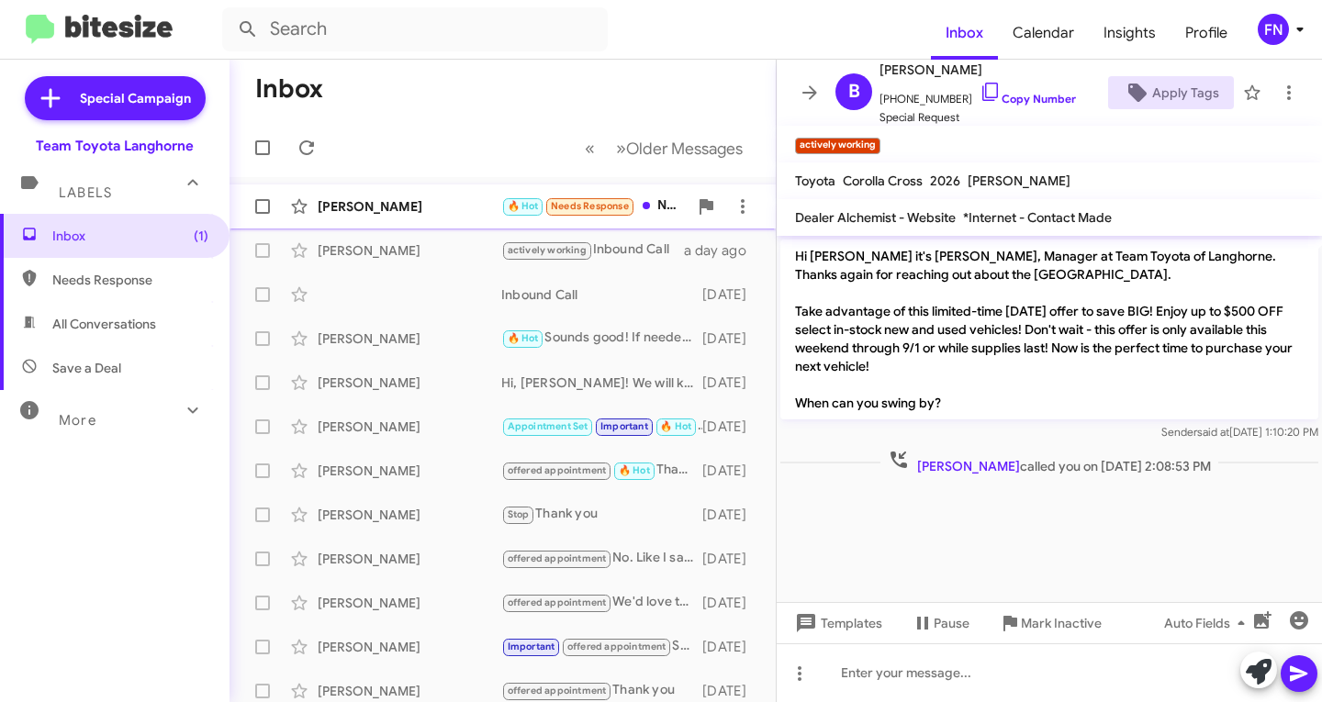
click at [353, 195] on div "[PERSON_NAME] 🔥 Hot Needs Response No unfortunately I am working...maybe later …" at bounding box center [502, 206] width 517 height 37
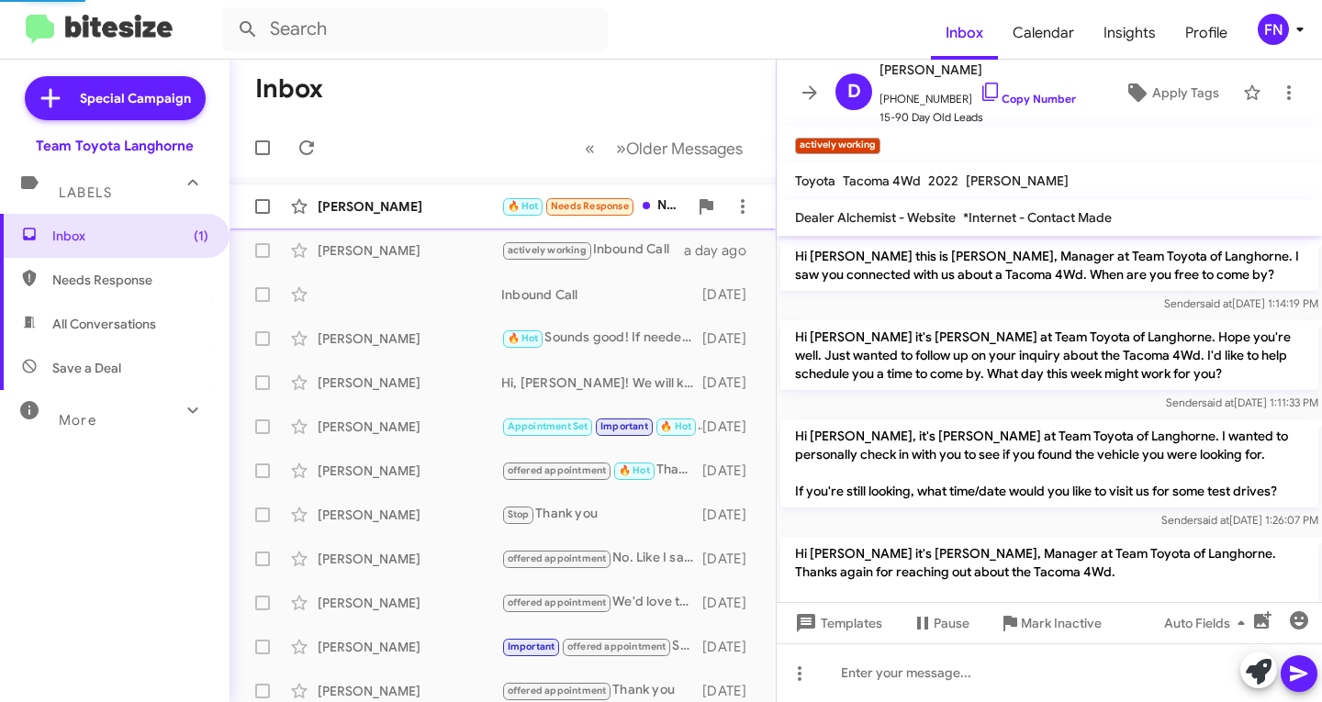
scroll to position [500, 0]
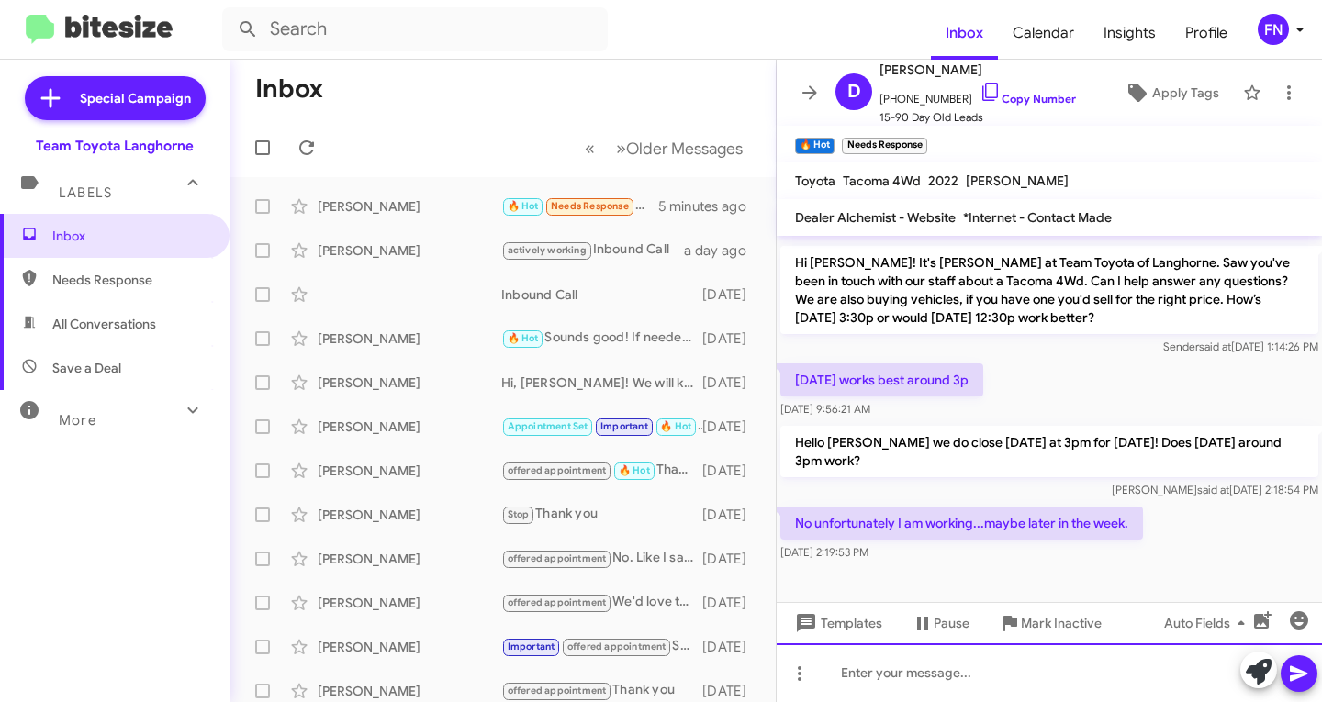
click at [1114, 666] on div at bounding box center [1049, 673] width 545 height 59
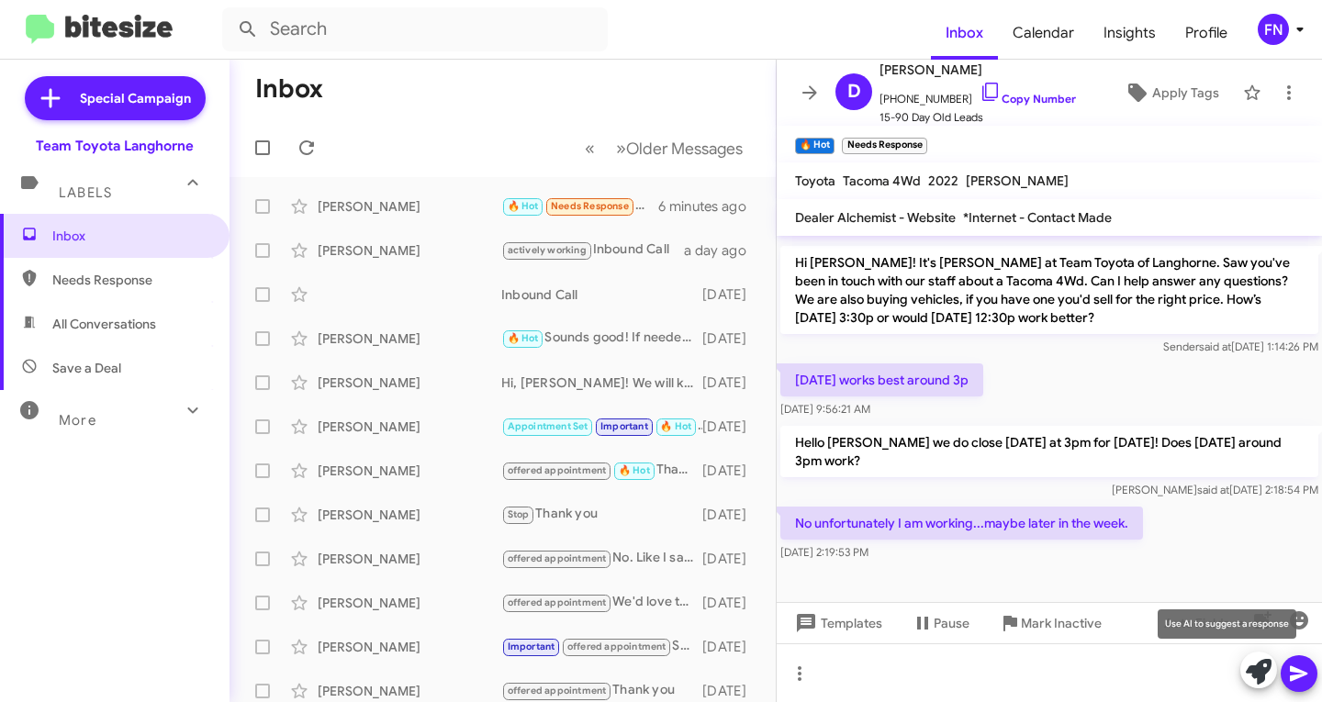
click at [1248, 669] on icon at bounding box center [1259, 672] width 26 height 26
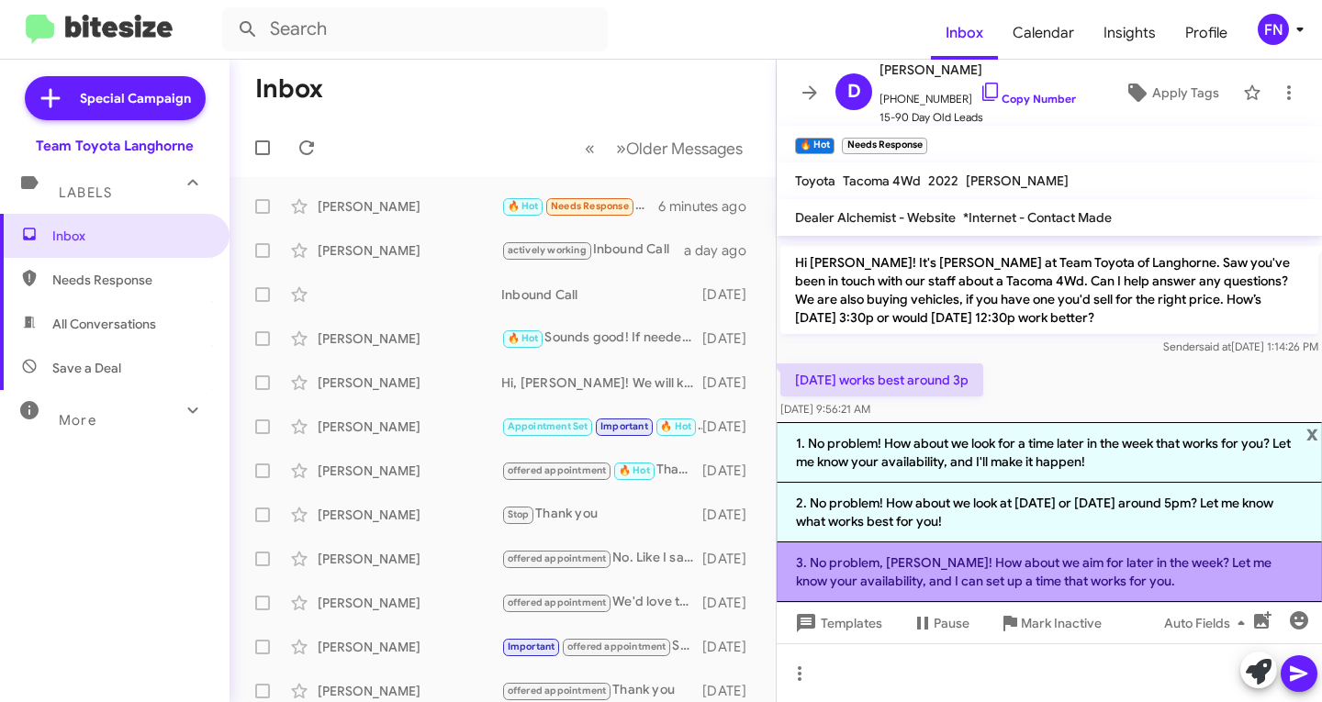
click at [890, 565] on li "3. No problem, [PERSON_NAME]! How about we aim for later in the week? Let me kn…" at bounding box center [1049, 573] width 545 height 60
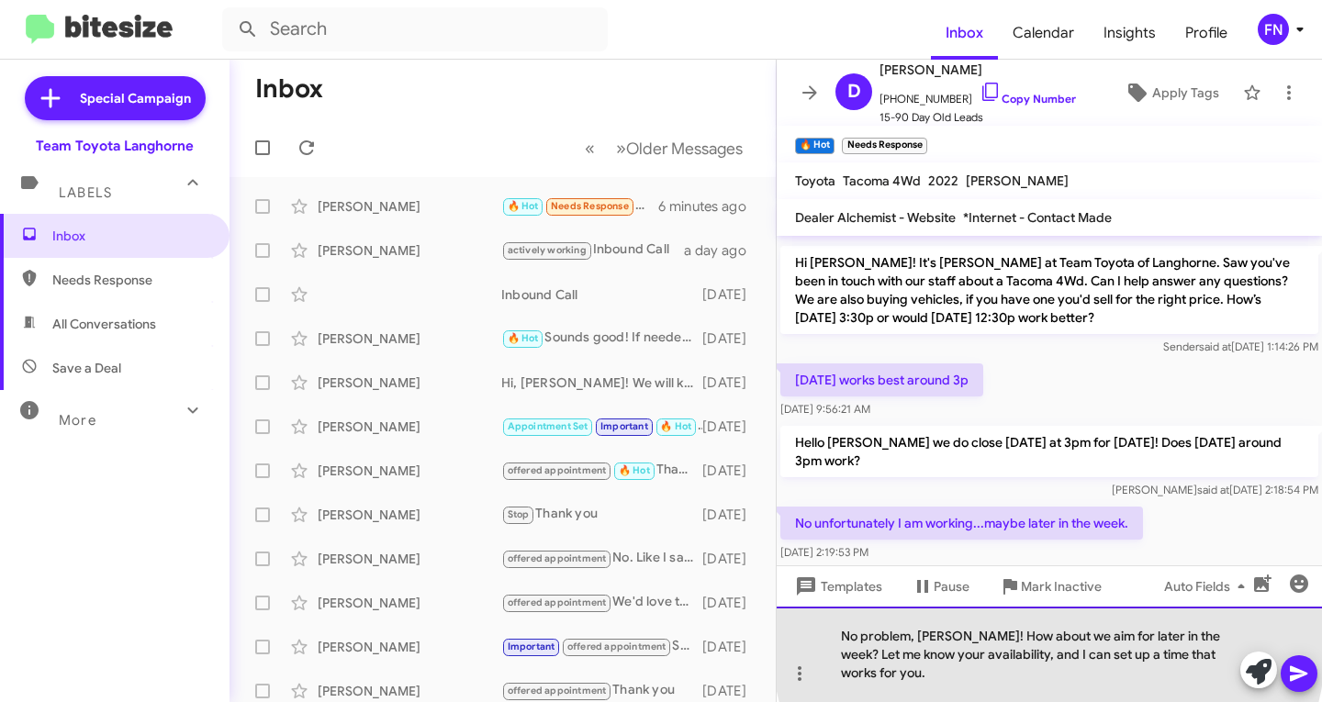
drag, startPoint x: 1048, startPoint y: 655, endPoint x: 912, endPoint y: 660, distance: 136.0
click at [912, 660] on div "No problem, [PERSON_NAME]! How about we aim for later in the week? Let me know …" at bounding box center [1049, 654] width 545 height 95
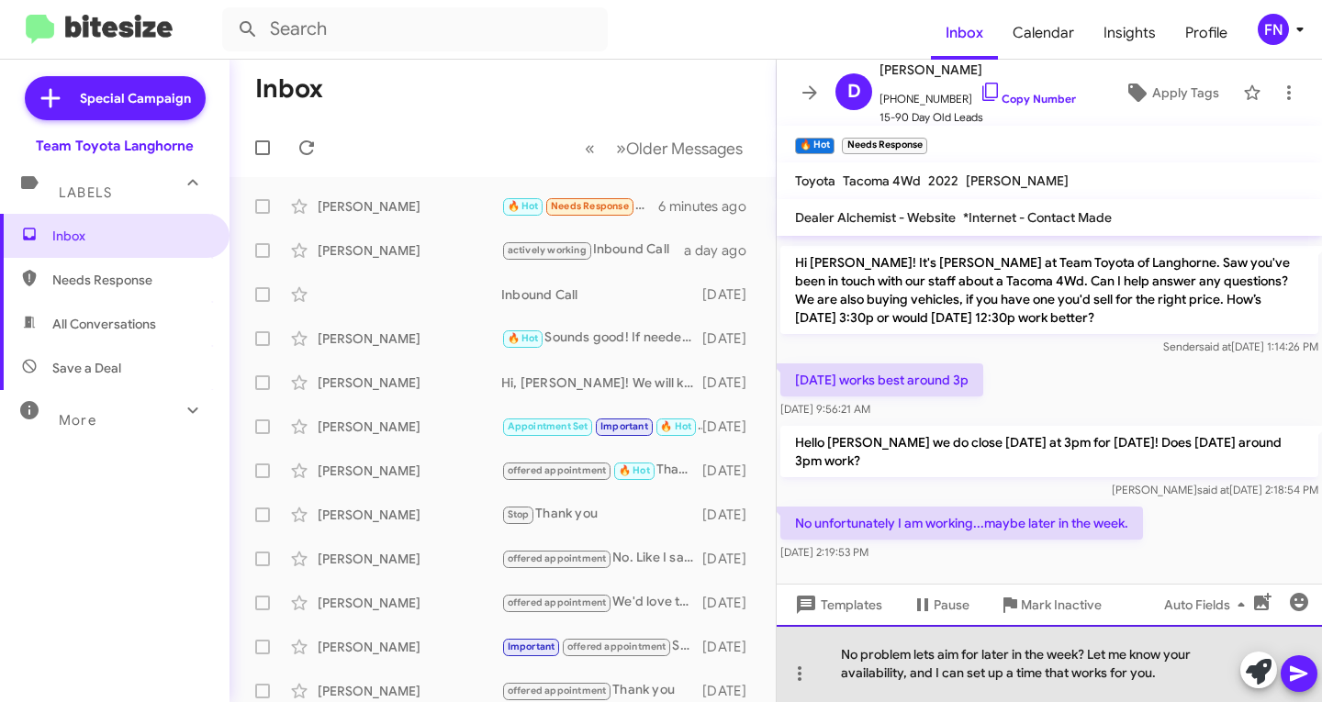
click at [1084, 644] on div "No problem lets aim for later in the week? Let me know your availability, and I…" at bounding box center [1049, 663] width 545 height 77
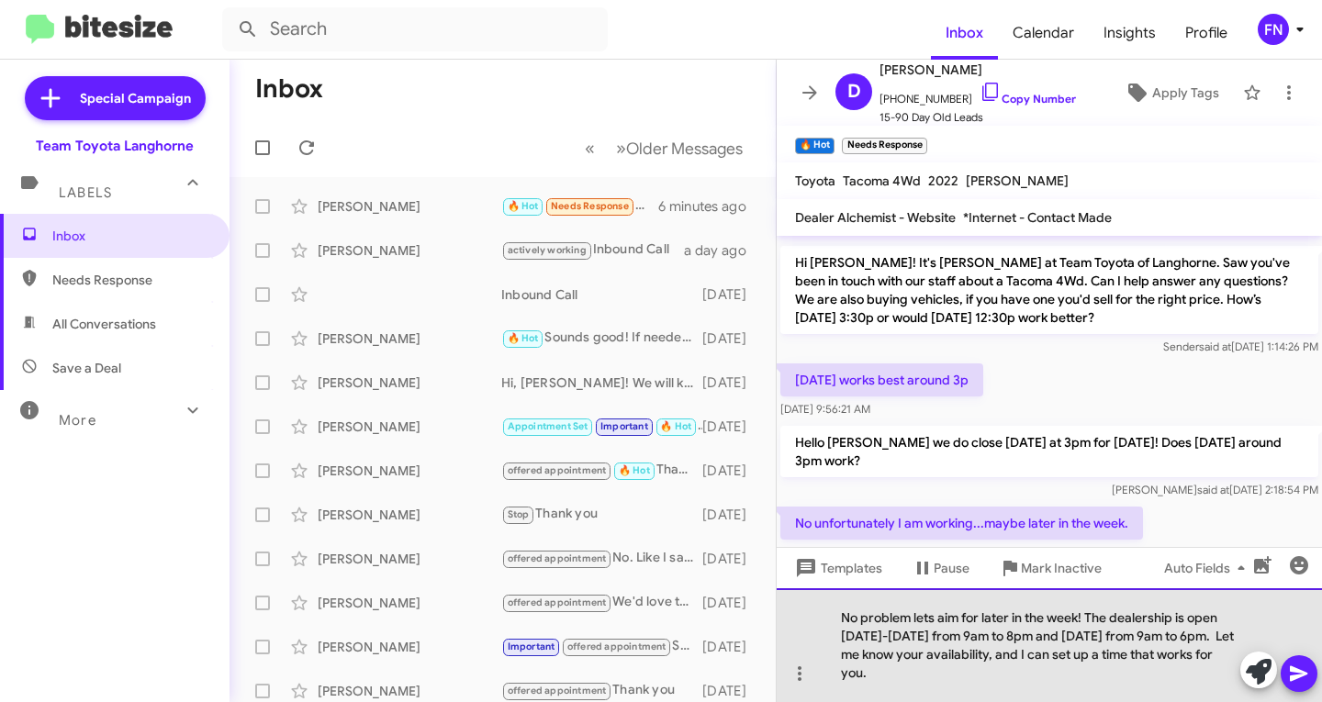
click at [969, 677] on div "No problem lets aim for later in the week! The dealership is open [DATE]-[DATE]…" at bounding box center [1049, 645] width 545 height 114
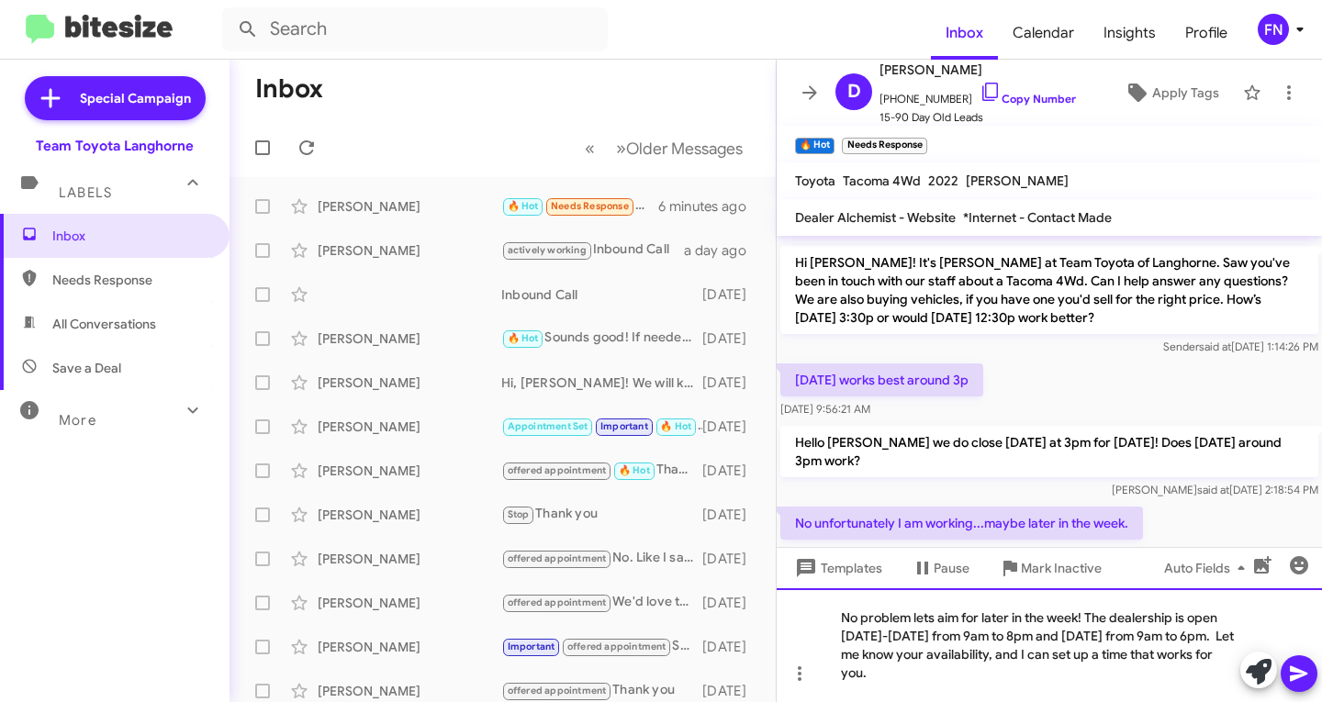
click at [878, 656] on div "No problem lets aim for later in the week! The dealership is open [DATE]-[DATE]…" at bounding box center [1049, 645] width 545 height 114
drag, startPoint x: 925, startPoint y: 670, endPoint x: 967, endPoint y: 663, distance: 42.0
click at [926, 670] on div "No problem lets aim for later in the week! The dealership is open [DATE]-[DATE]…" at bounding box center [1049, 645] width 545 height 114
click at [1299, 670] on icon at bounding box center [1298, 674] width 17 height 16
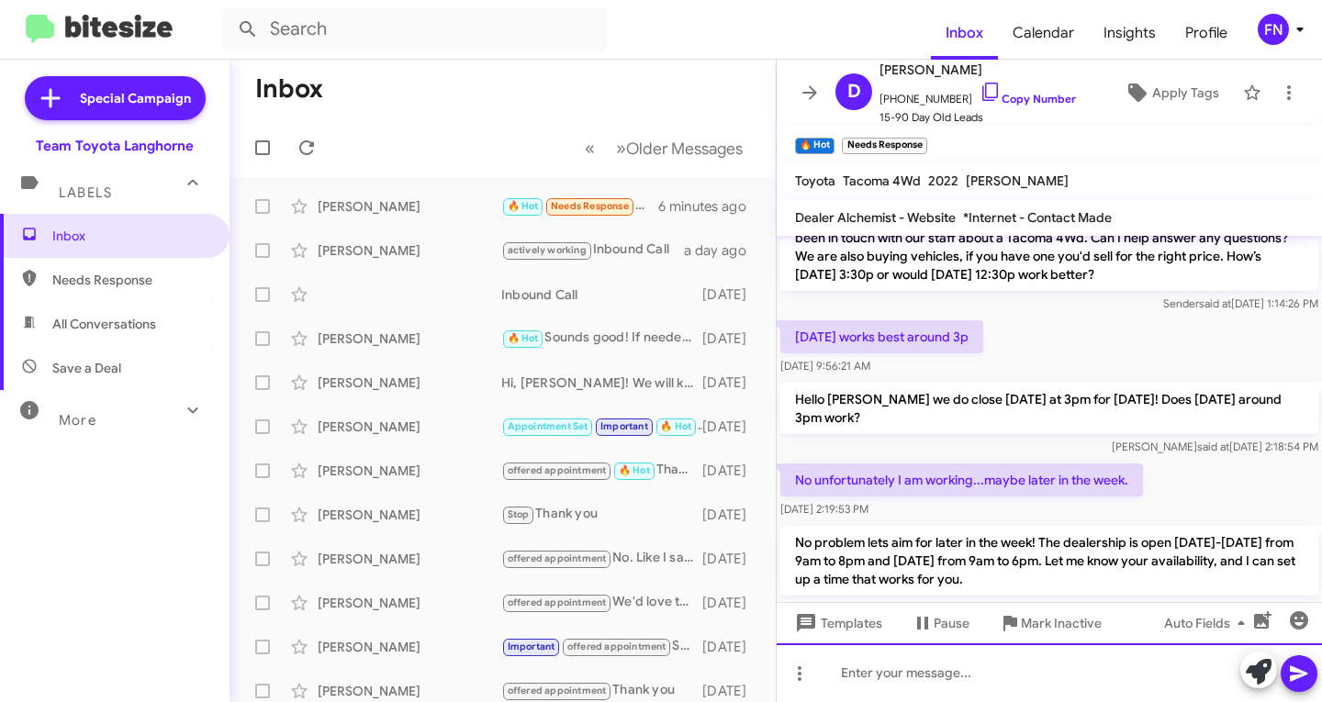
scroll to position [604, 0]
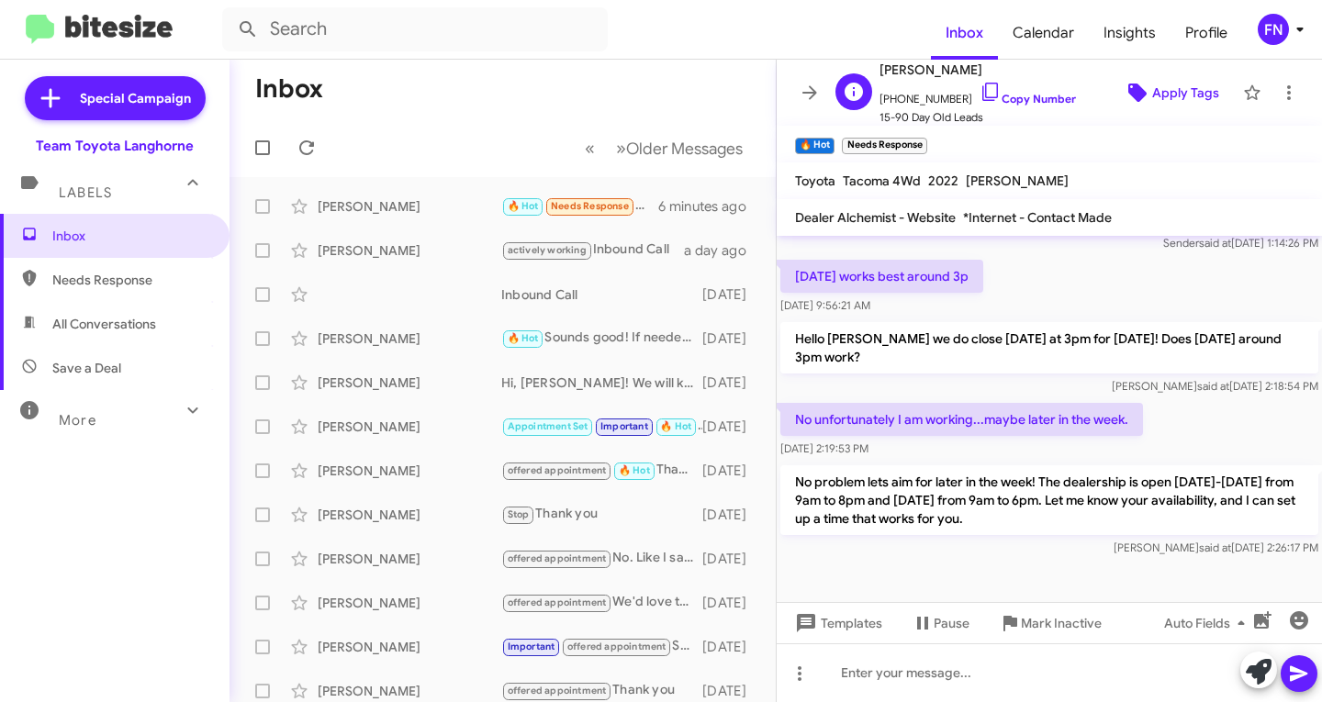
click at [1188, 80] on span "Apply Tags" at bounding box center [1185, 92] width 67 height 33
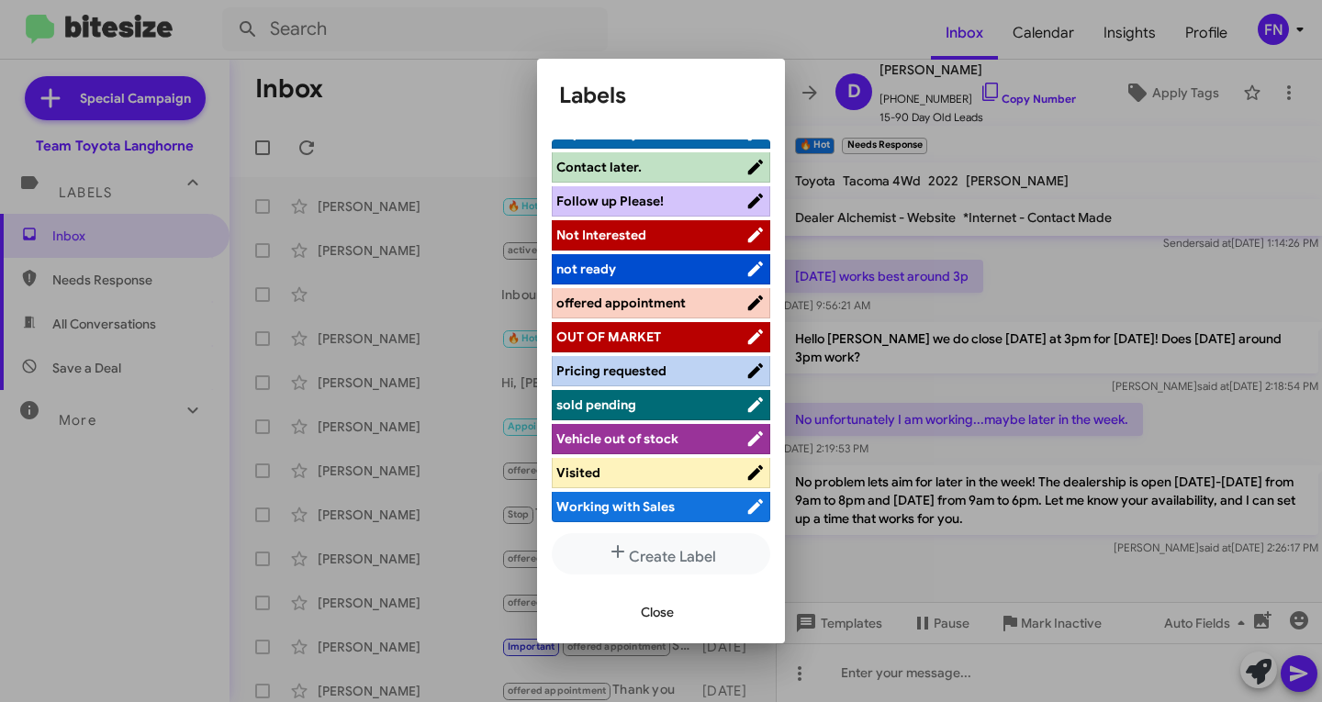
click at [664, 297] on span "offered appointment" at bounding box center [620, 303] width 129 height 17
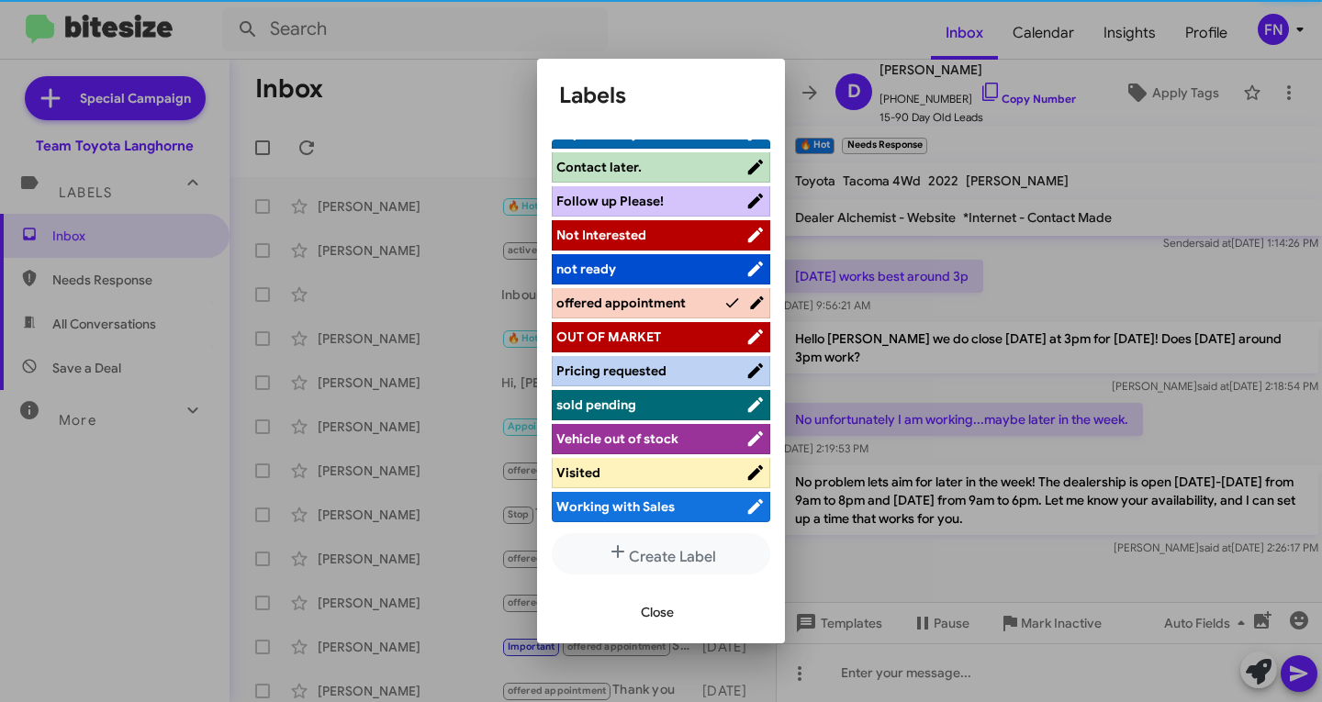
scroll to position [260, 0]
click at [670, 616] on span "Close" at bounding box center [657, 612] width 33 height 33
